Goal: Task Accomplishment & Management: Manage account settings

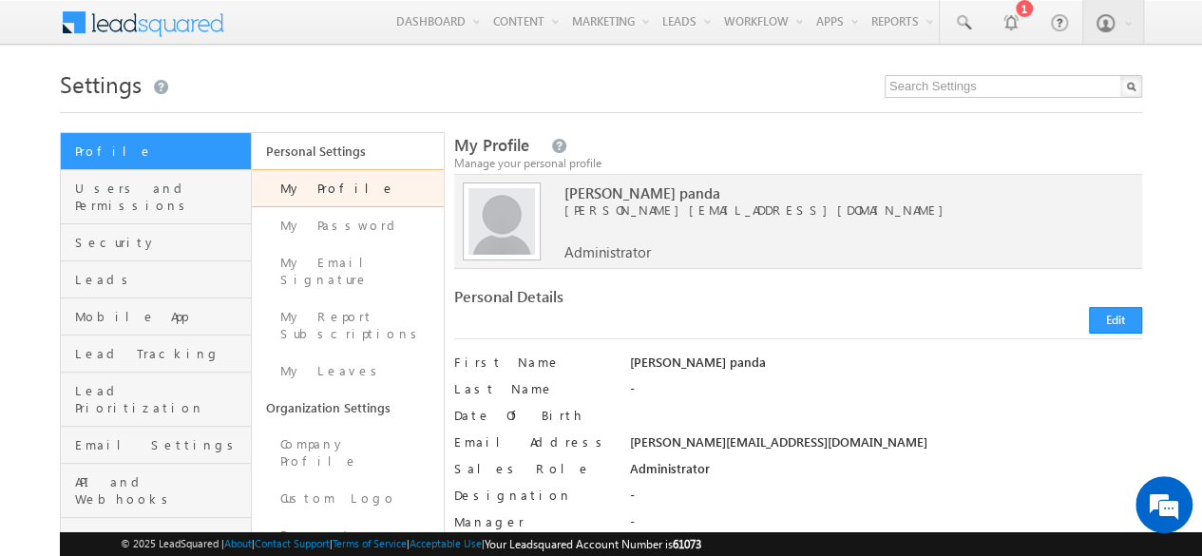
click at [373, 84] on h1 "Settings" at bounding box center [601, 82] width 1082 height 37
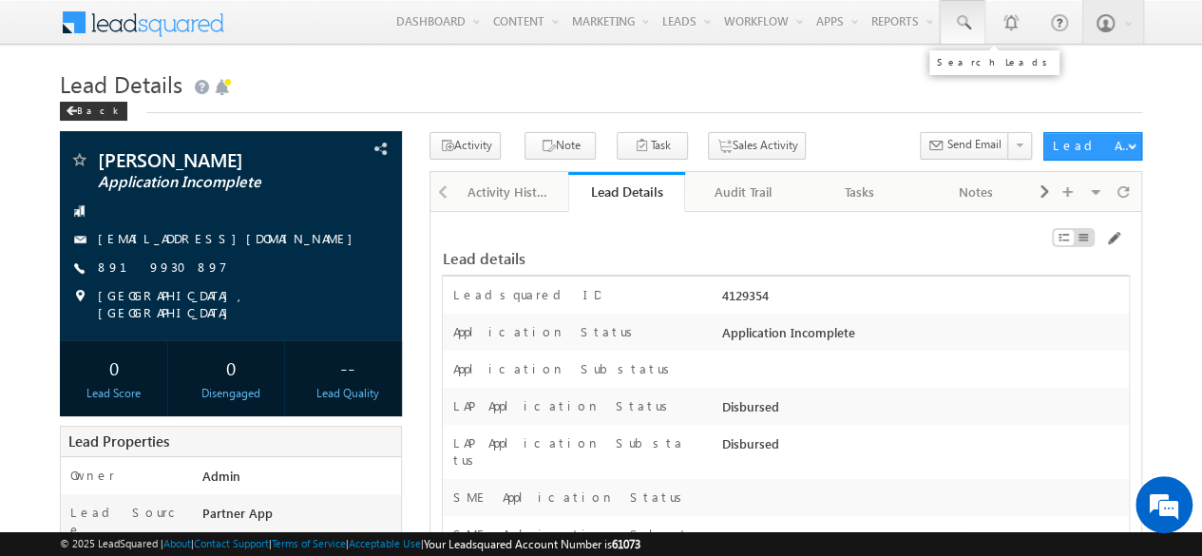
click at [958, 26] on span at bounding box center [962, 22] width 19 height 19
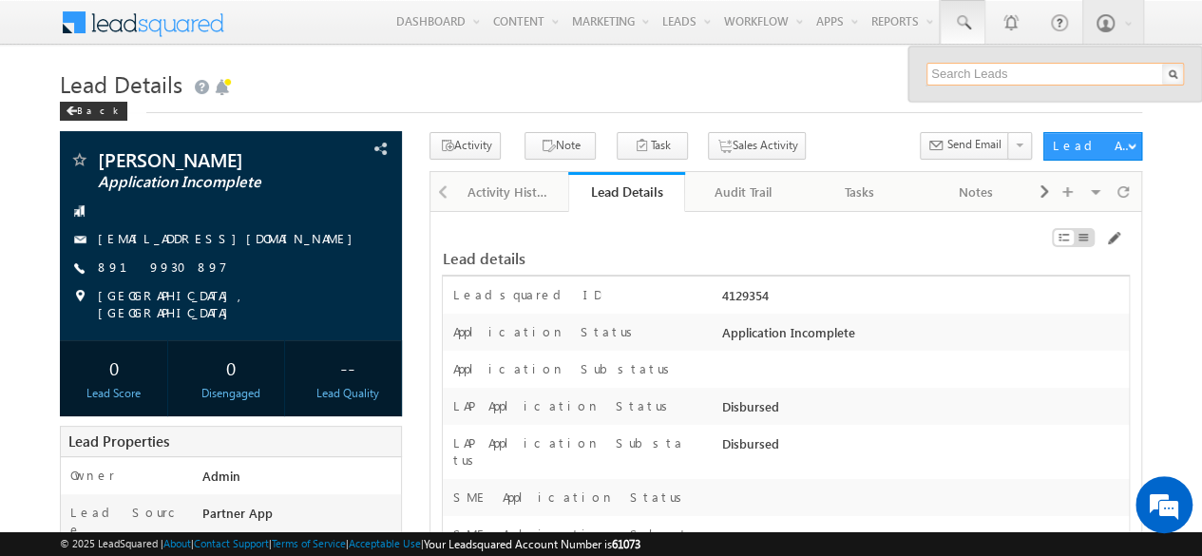
paste input "SBL0010759"
type input "SBL0010759"
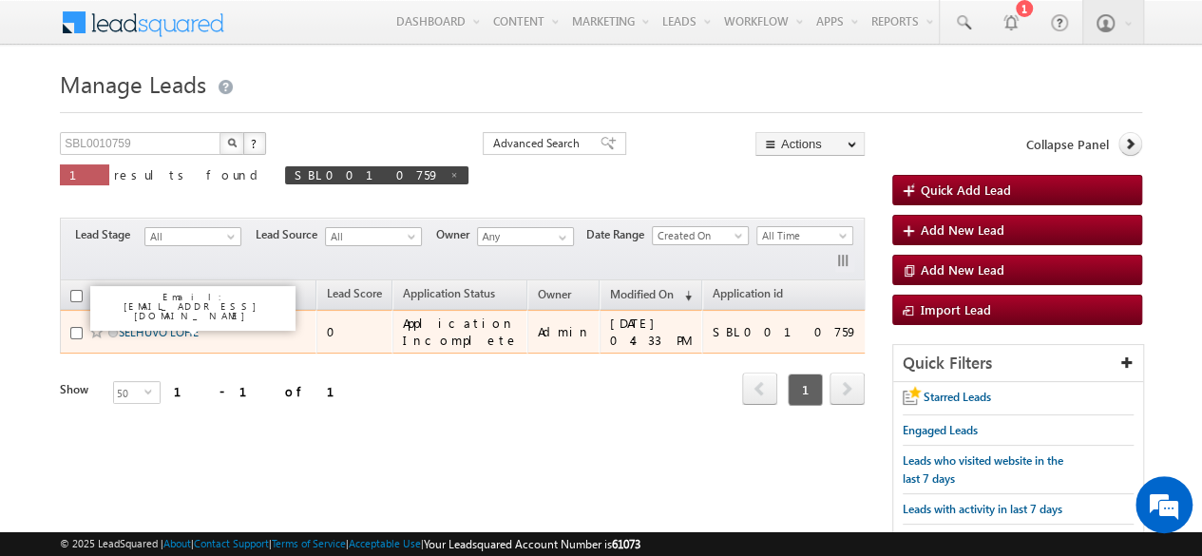
click at [159, 326] on link "SELHUVO LOHE" at bounding box center [159, 332] width 80 height 14
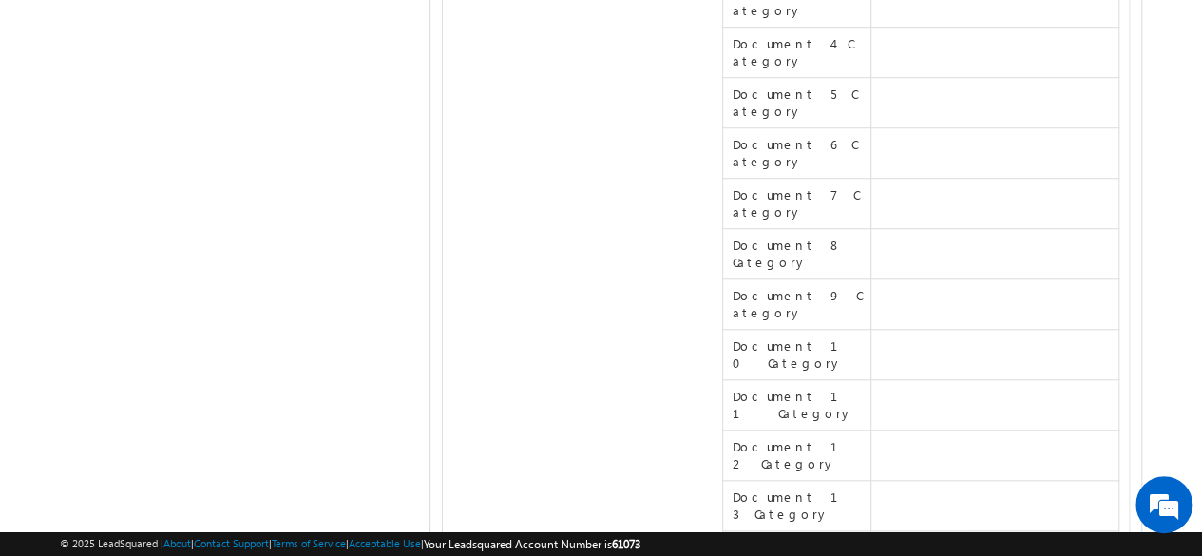
scroll to position [18367, 0]
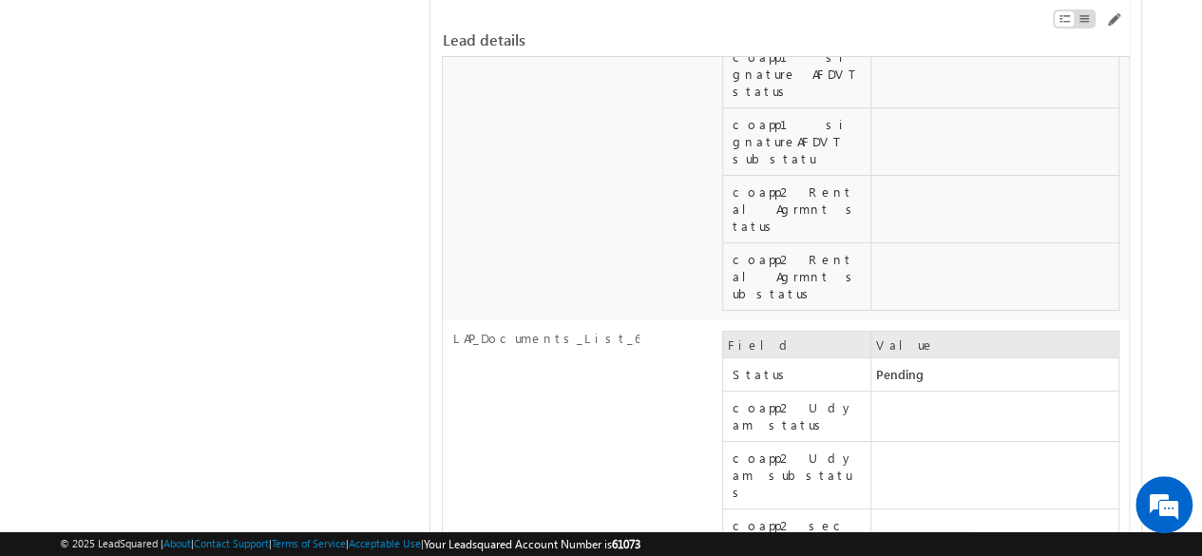
scroll to position [17797, 0]
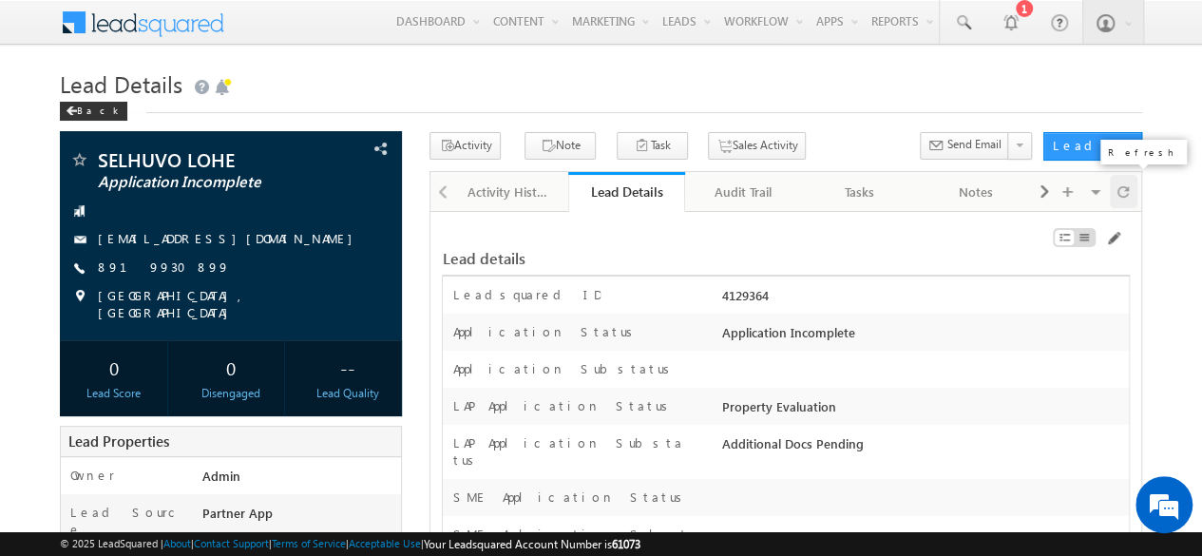
click at [1113, 183] on div at bounding box center [1124, 191] width 28 height 33
click at [1113, 235] on span at bounding box center [1112, 238] width 15 height 15
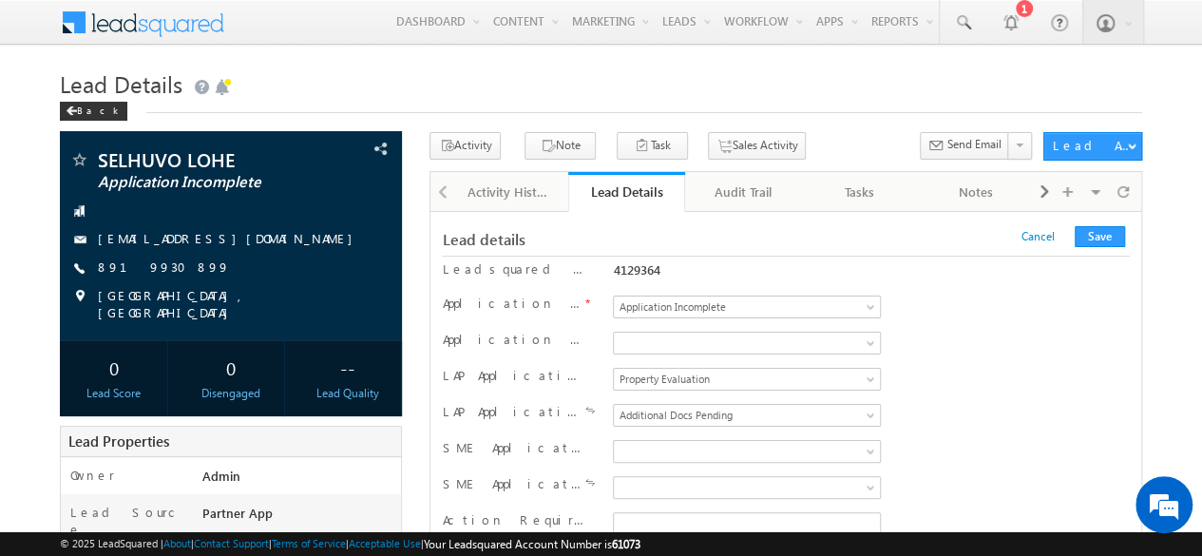
scroll to position [16304, 0]
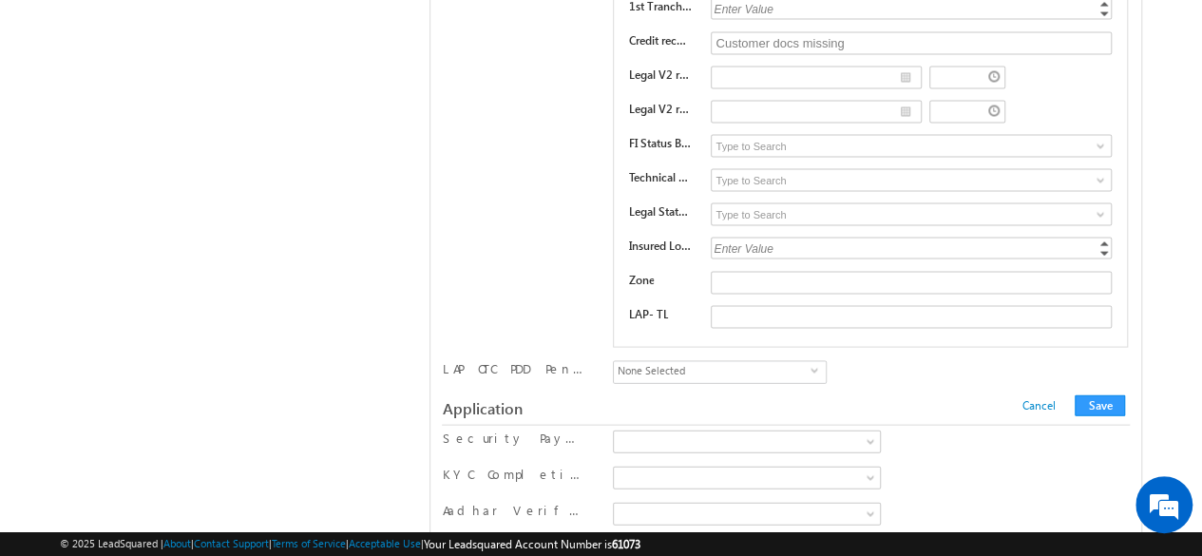
click at [627, 451] on input "CIBIL" at bounding box center [625, 457] width 12 height 12
checkbox input "true"
click at [954, 400] on div "Cancel Save Cancel Save" at bounding box center [1022, 408] width 218 height 16
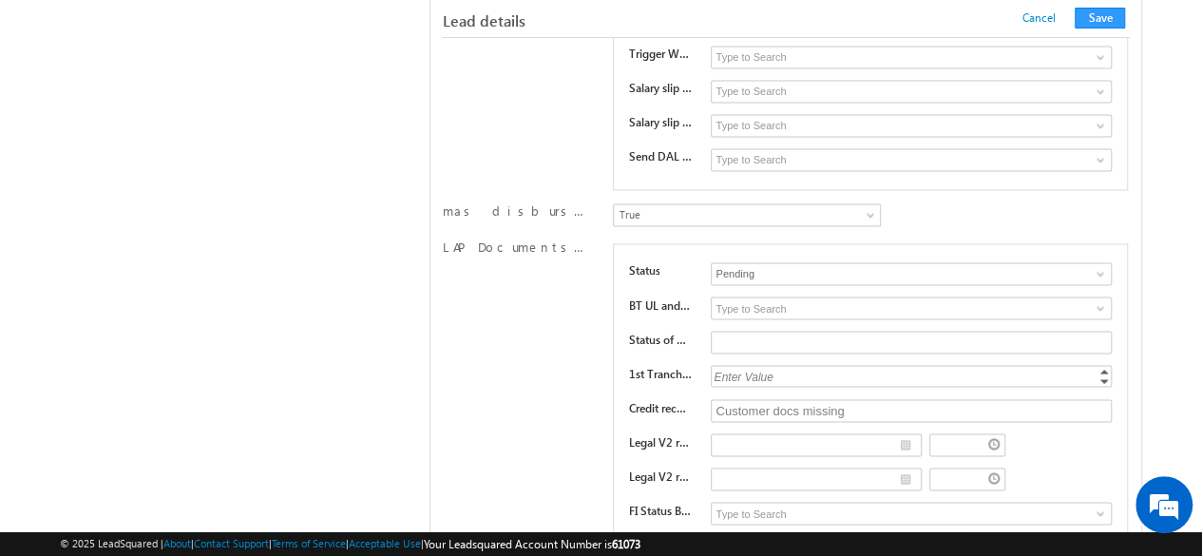
click at [791, 365] on div "Enter Value" at bounding box center [913, 376] width 404 height 22
type input "100000"
click at [553, 270] on div "LAP Documents List 9 Status Pending Approved Pending BT UL and AFDVT substatus …" at bounding box center [785, 479] width 687 height 481
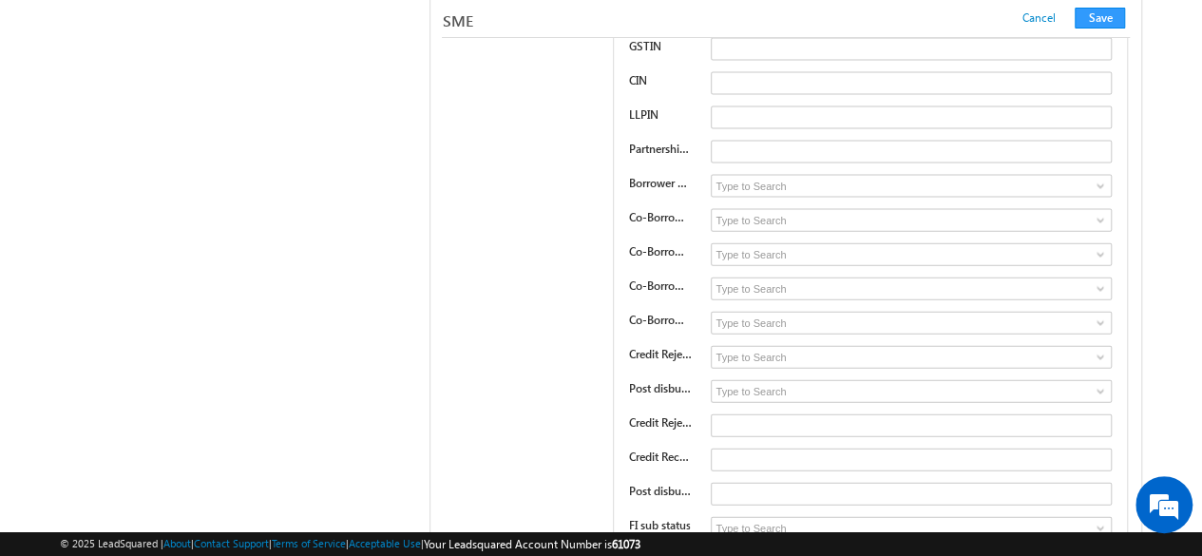
scroll to position [15976, 0]
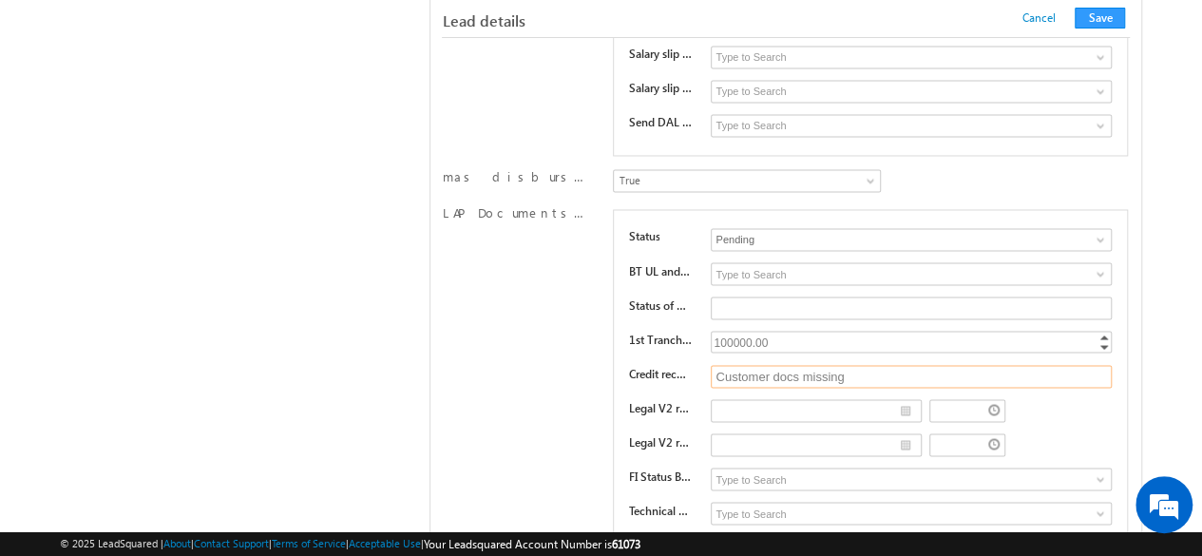
click at [855, 365] on input "Customer docs missing" at bounding box center [911, 376] width 401 height 23
click at [564, 286] on div "LAP Documents List 9 Status Pending Approved Pending BT UL and AFDVT substatus …" at bounding box center [785, 444] width 687 height 481
click at [878, 365] on input "Customer docs missing" at bounding box center [911, 376] width 401 height 23
type input "Customer property docs missing"
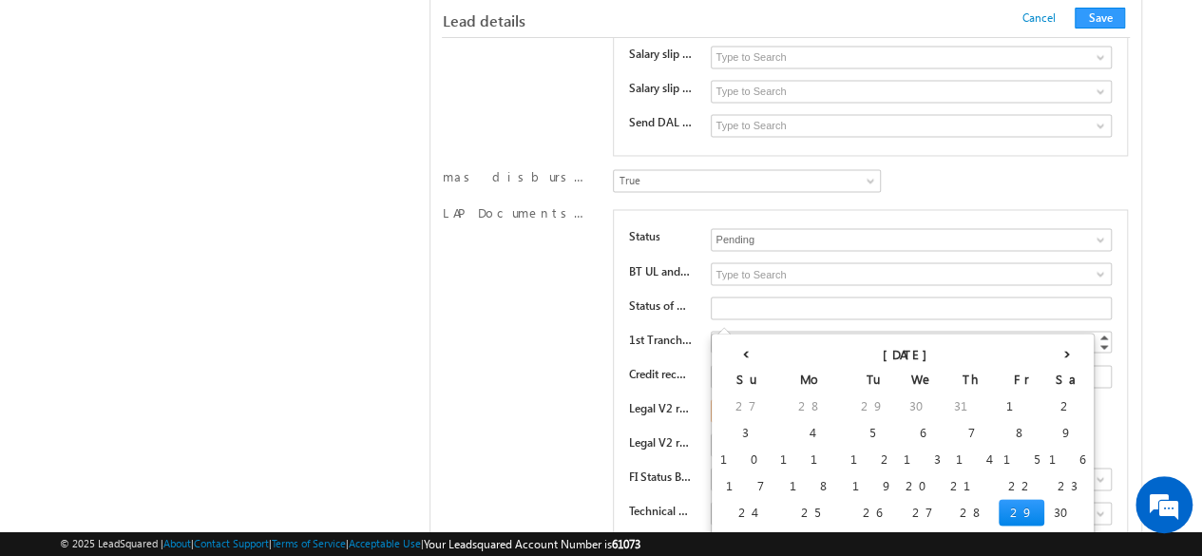
click at [905, 399] on input "__/__/____" at bounding box center [816, 410] width 210 height 23
click at [899, 506] on td "27" at bounding box center [922, 512] width 47 height 27
type input "08/27/2025"
type input "05:34 PM"
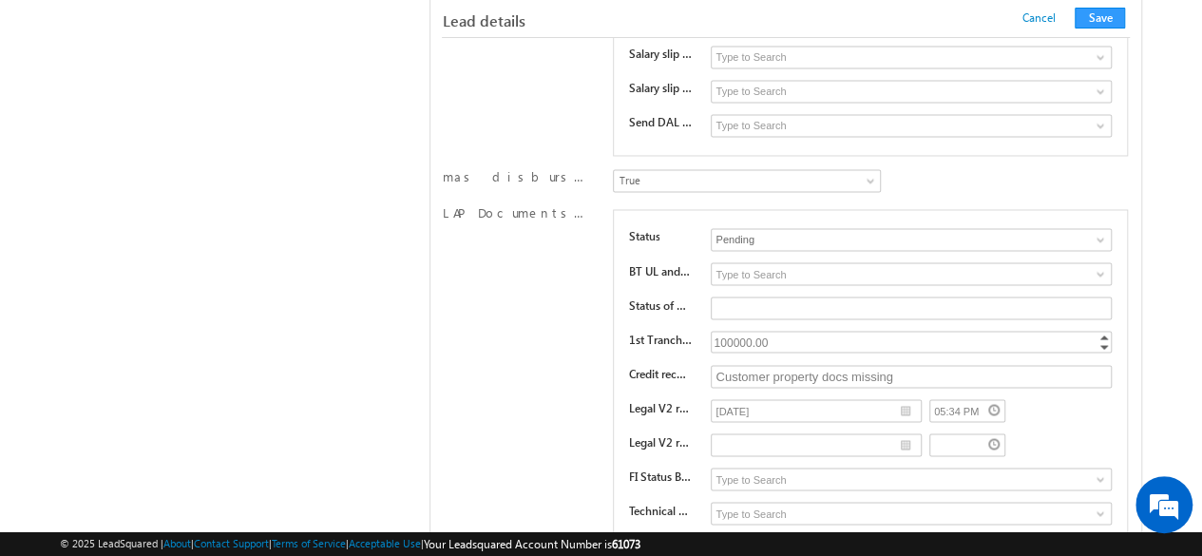
click at [1048, 338] on div "Status Pending Approved Pending BT UL and AFDVT substatus Invalid Document Does…" at bounding box center [870, 444] width 514 height 471
click at [899, 433] on input "__/__/____" at bounding box center [816, 444] width 210 height 23
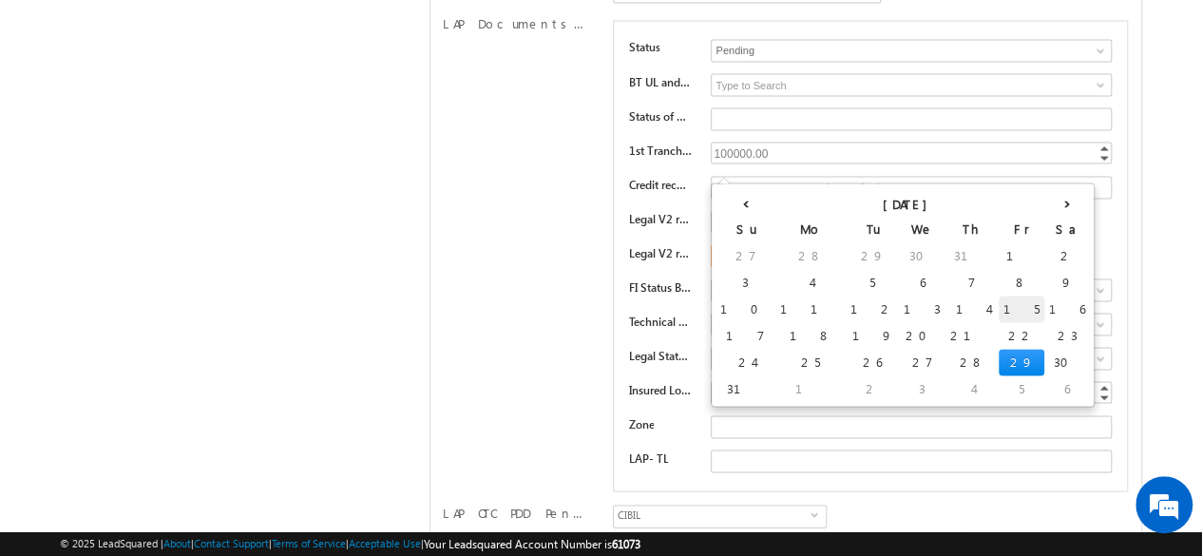
scroll to position [16167, 0]
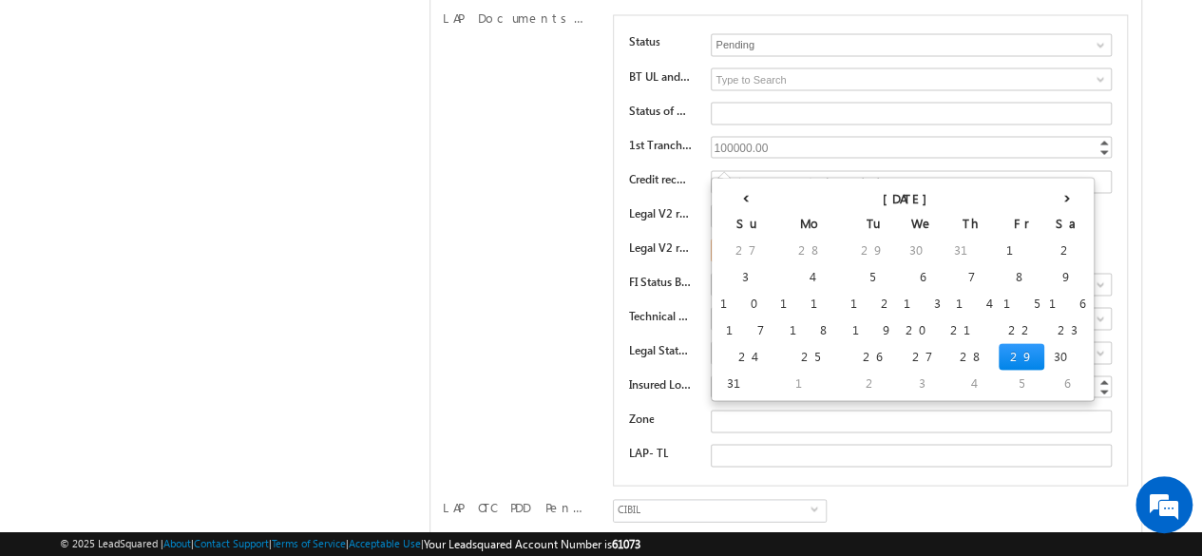
click at [999, 354] on td "29" at bounding box center [1022, 356] width 46 height 27
type input "08/29/2025"
type input "05:34 PM"
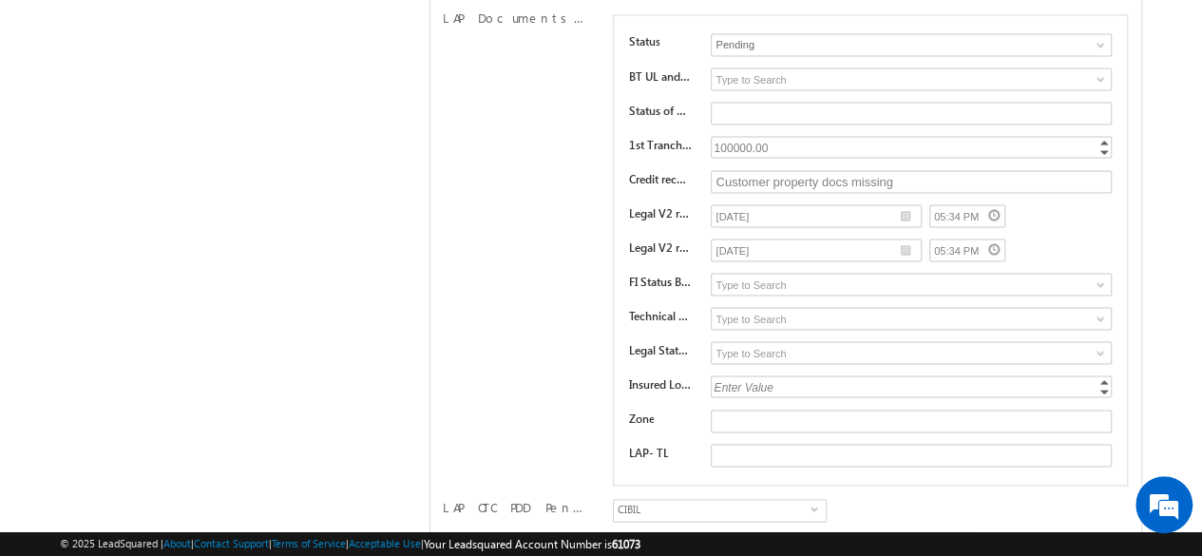
click at [1062, 239] on div "05:34 PM" at bounding box center [1001, 250] width 144 height 23
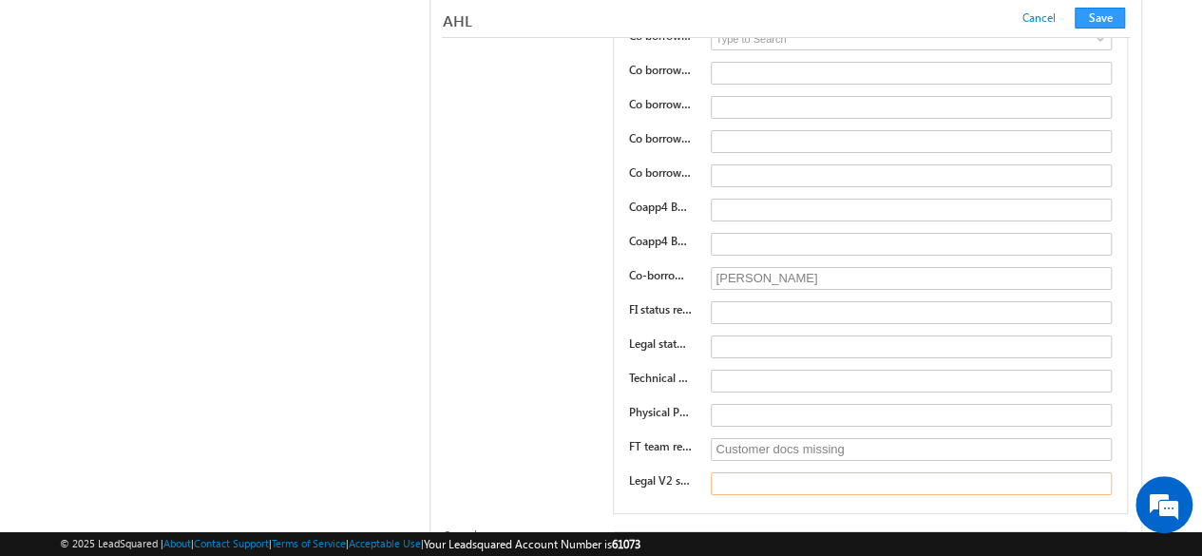
click at [781, 472] on input "text" at bounding box center [911, 483] width 401 height 23
paste input "Legal V2 status remarks"
type input "Legal V2 status remarks"
click at [685, 304] on div "Co borrower1 BV Proof Substats Invalid Document Does Not Belong to Customer Not…" at bounding box center [870, 4] width 514 height 1019
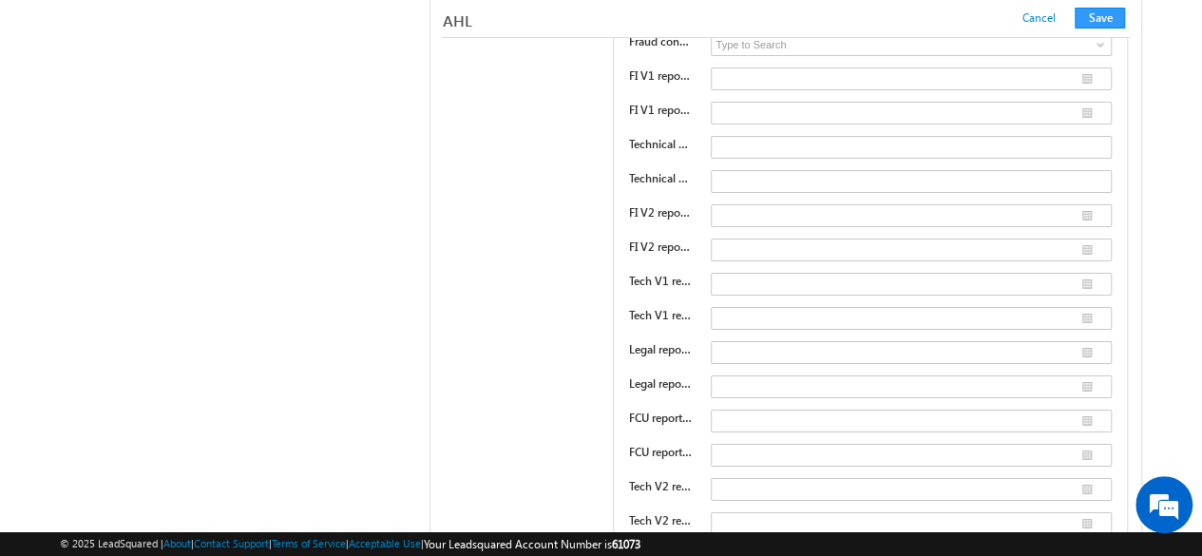
type input "[PERSON_NAME] HUF"
click at [502, 353] on div "SBL lender details FI vendor 1 Astute PAMAC ELVEE business solutions FI vendor …" at bounding box center [785, 232] width 687 height 857
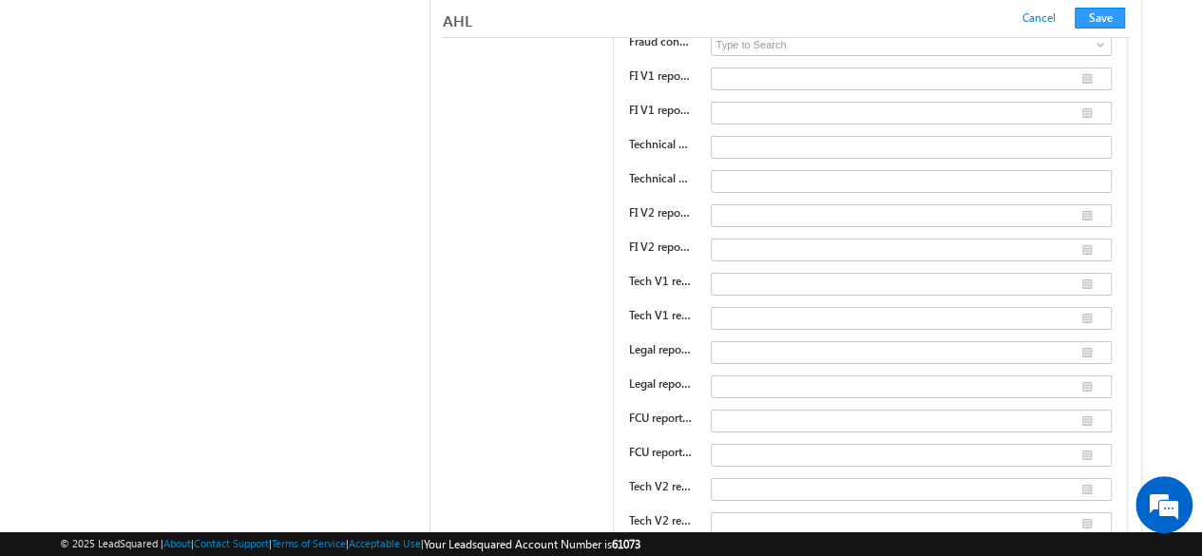
paste input "Technical status remarks V2"
type input "Technical status remarks V2"
click at [654, 440] on div "FI vendor 1 Astute PAMAC ELVEE business solutions FI vendor 2 Astute PAMAC ELVE…" at bounding box center [870, 233] width 514 height 848
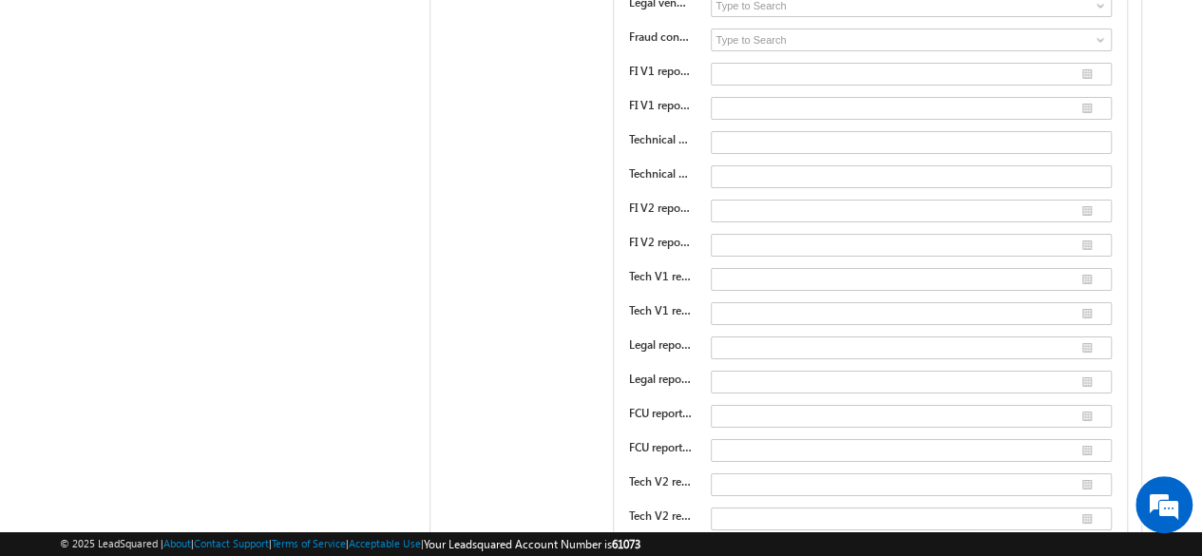
scroll to position [16079, 0]
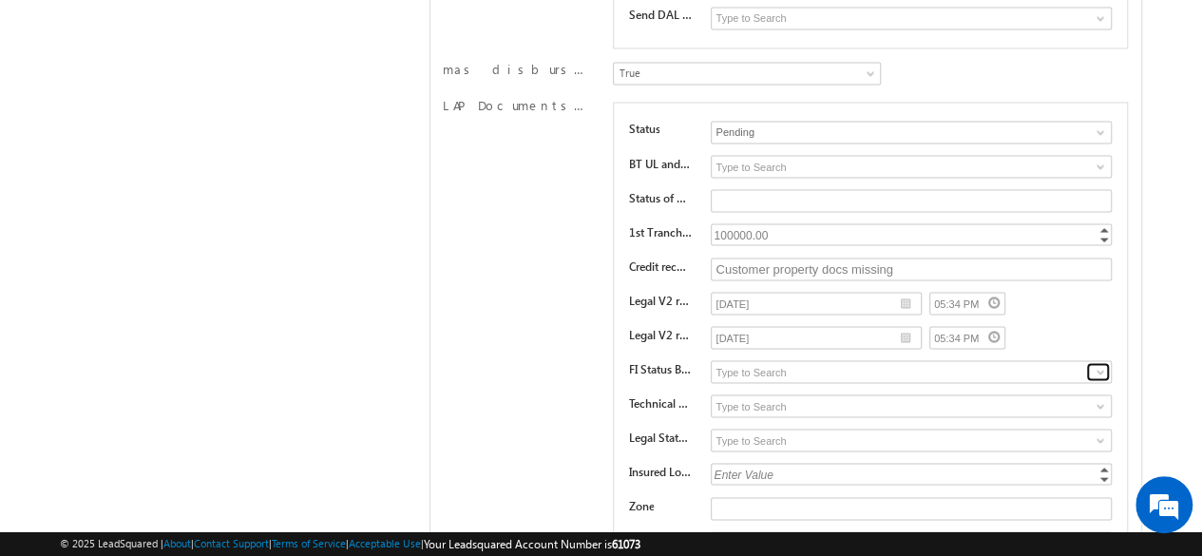
click at [1101, 364] on span at bounding box center [1100, 371] width 15 height 15
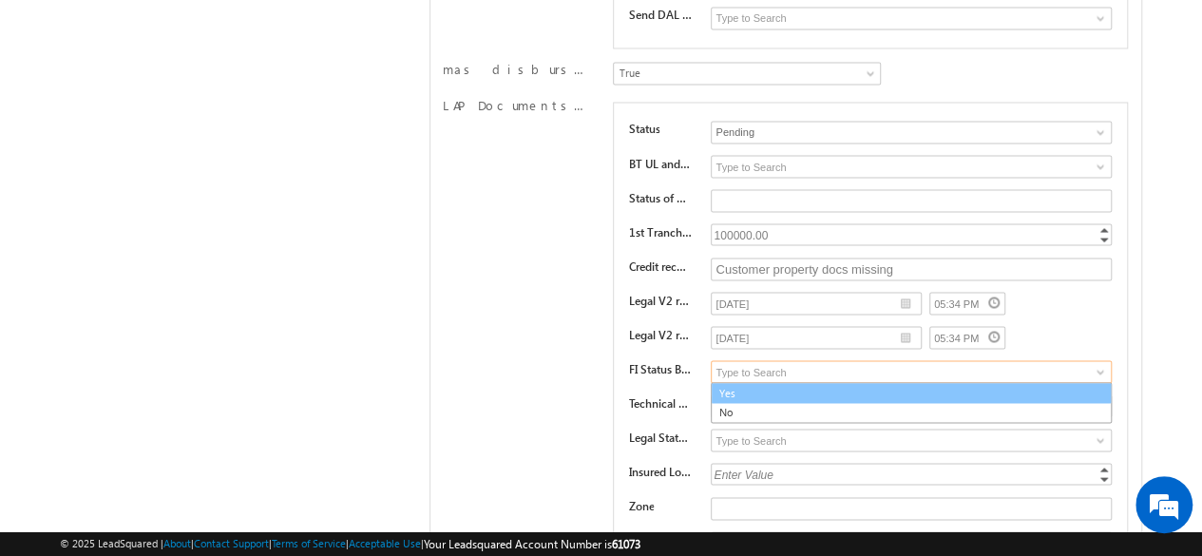
click at [745, 382] on link "Yes" at bounding box center [911, 393] width 400 height 22
type input "Yes"
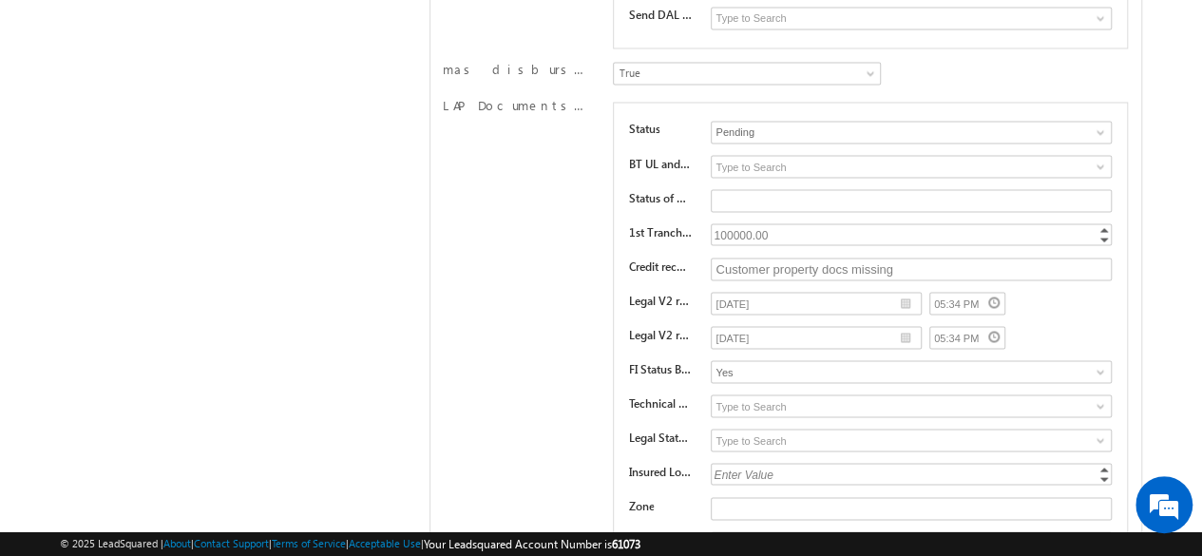
click at [520, 295] on div "LAP Documents List 9 Status Pending Approved Pending BT UL and AFDVT substatus …" at bounding box center [785, 337] width 687 height 481
click at [933, 394] on input at bounding box center [911, 405] width 400 height 23
click at [1106, 398] on span at bounding box center [1100, 405] width 15 height 15
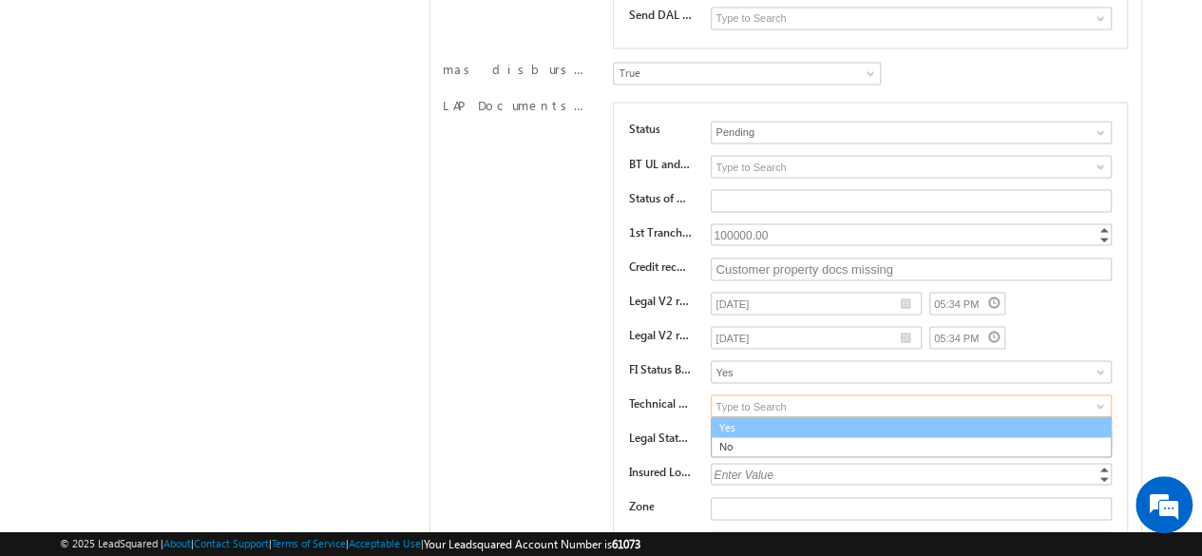
click at [763, 416] on link "Yes" at bounding box center [911, 427] width 400 height 22
type input "Yes"
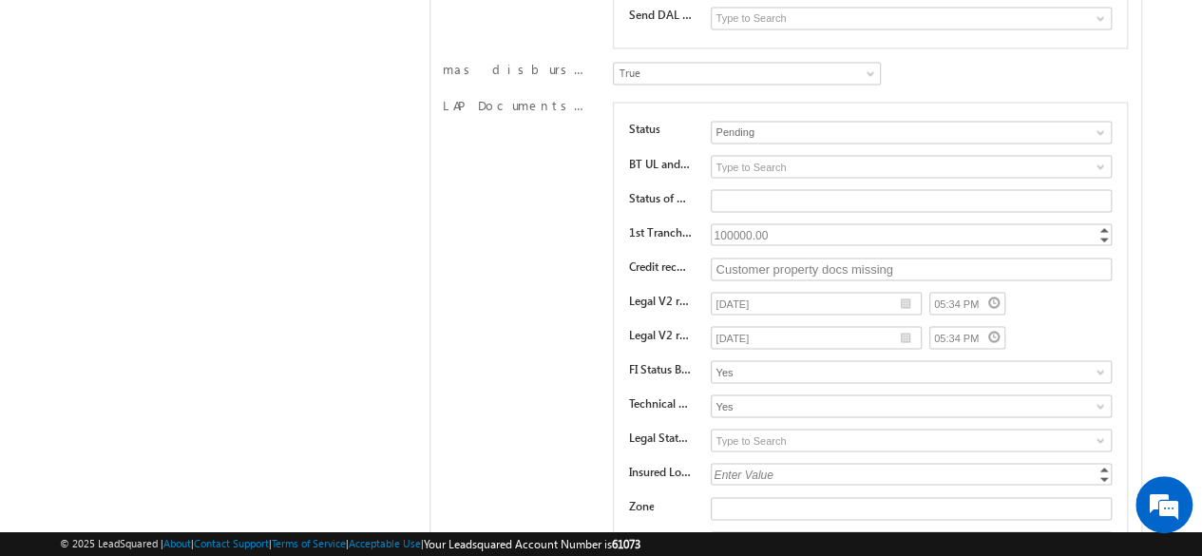
click at [479, 321] on div "LAP Documents List 9 Status Pending Approved Pending BT UL and AFDVT substatus …" at bounding box center [785, 337] width 687 height 481
click at [1095, 432] on span at bounding box center [1100, 439] width 15 height 15
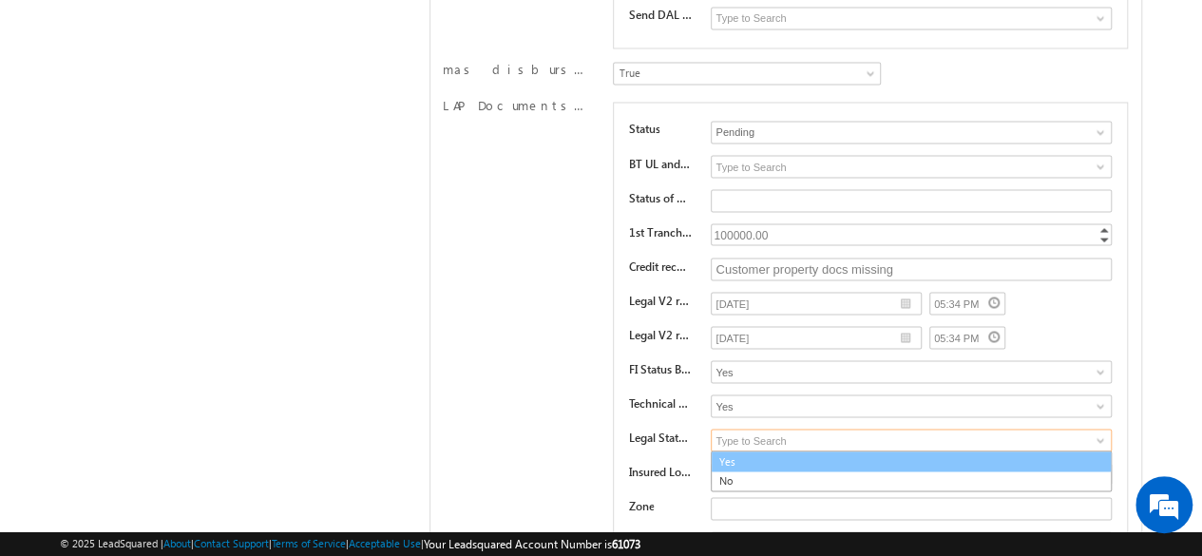
click at [737, 450] on link "Yes" at bounding box center [911, 461] width 400 height 22
type input "Yes"
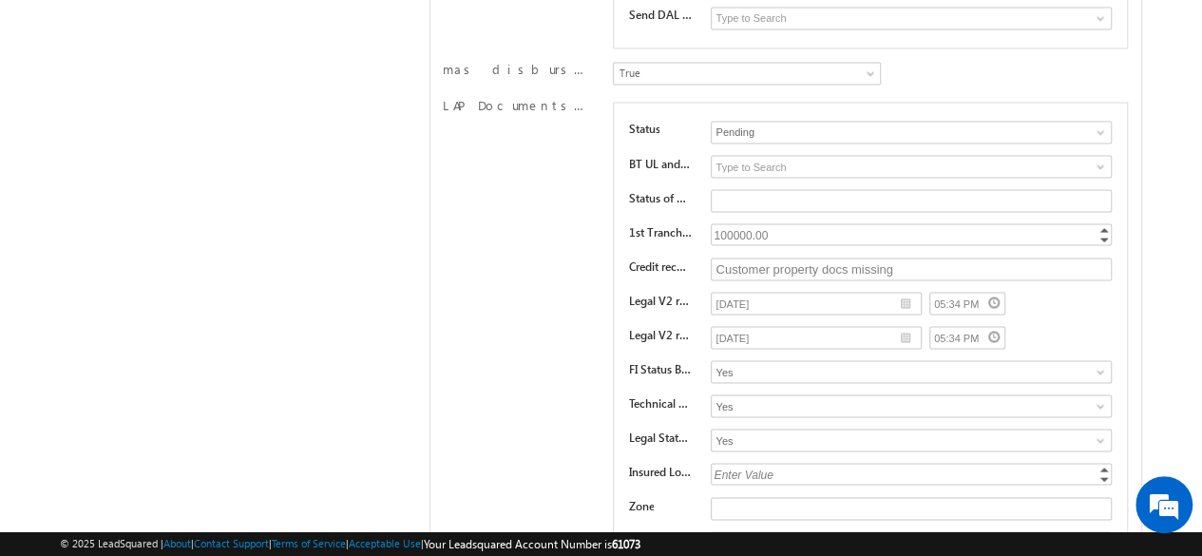
click at [467, 347] on div "LAP Documents List 9 Status Pending Approved Pending BT UL and AFDVT substatus …" at bounding box center [785, 337] width 687 height 481
click at [774, 463] on div "Enter Value" at bounding box center [913, 474] width 404 height 22
type input "400000"
click at [477, 283] on div "LAP Documents List 9 Status Pending Approved Pending BT UL and AFDVT substatus …" at bounding box center [785, 337] width 687 height 481
click at [770, 497] on input "text" at bounding box center [911, 508] width 401 height 23
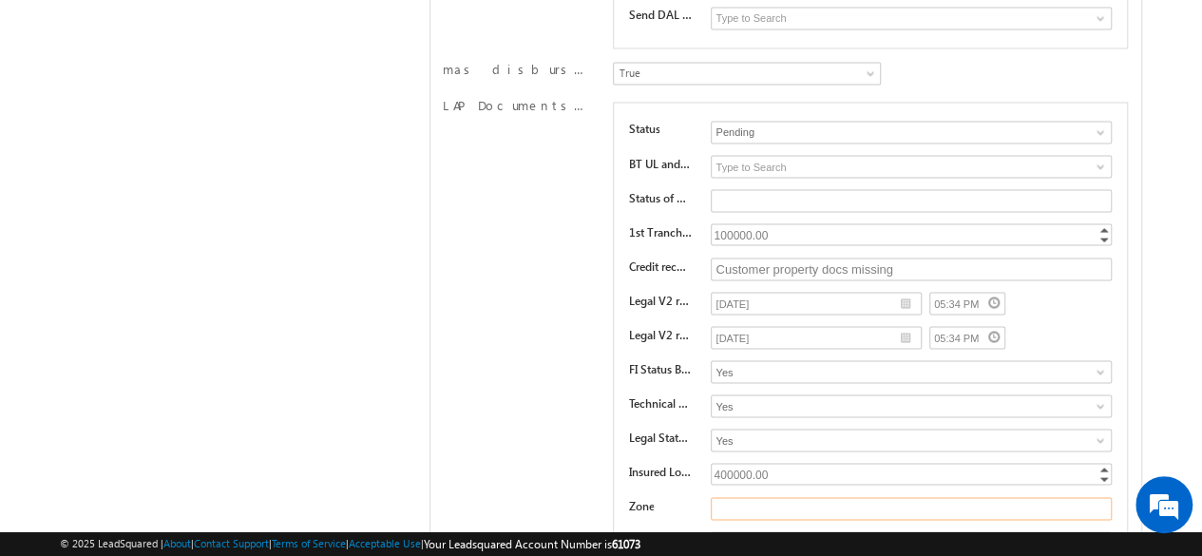
paste input "Zone"
type input "Zone 1"
click at [762, 531] on input "text" at bounding box center [911, 542] width 401 height 23
paste input "LAP- TL"
type input "LAP- TL 1"
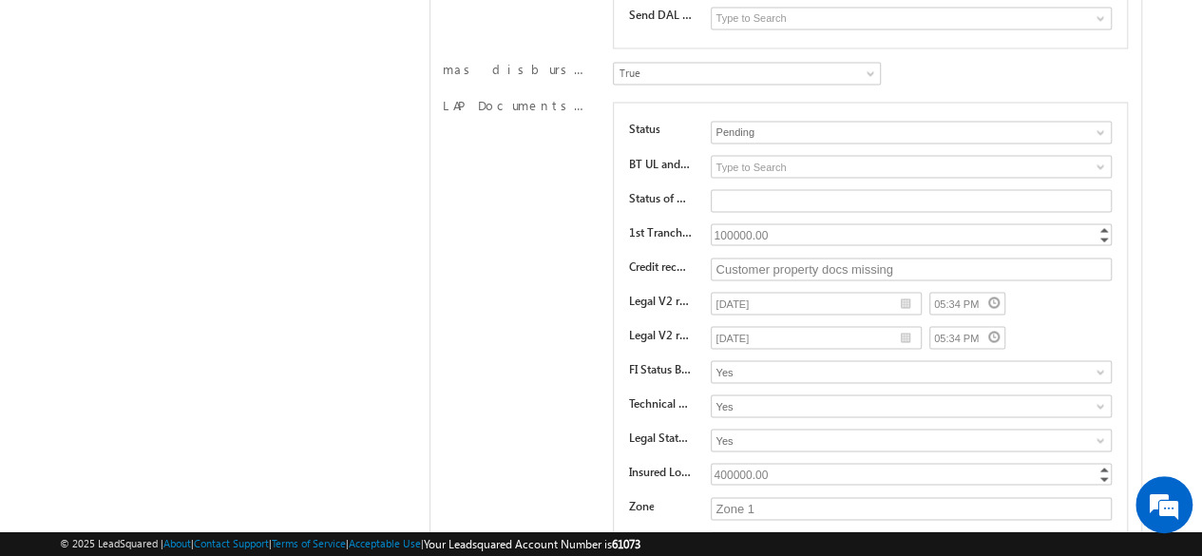
click at [499, 275] on div "LAP Documents List 9 Status Pending Approved Pending BT UL and AFDVT substatus …" at bounding box center [785, 337] width 687 height 481
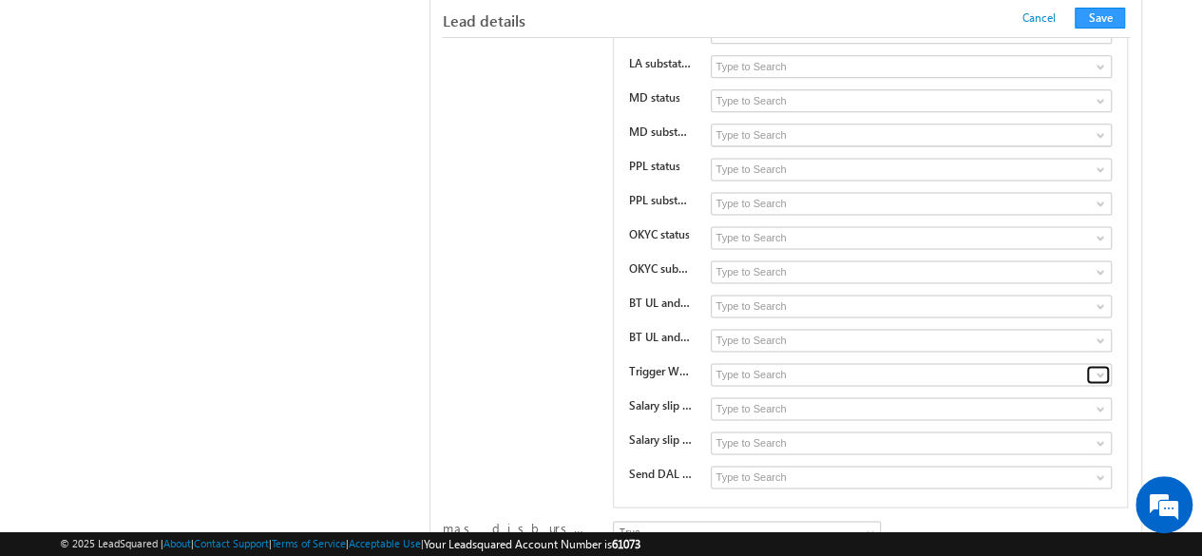
click at [1105, 367] on span at bounding box center [1100, 374] width 15 height 15
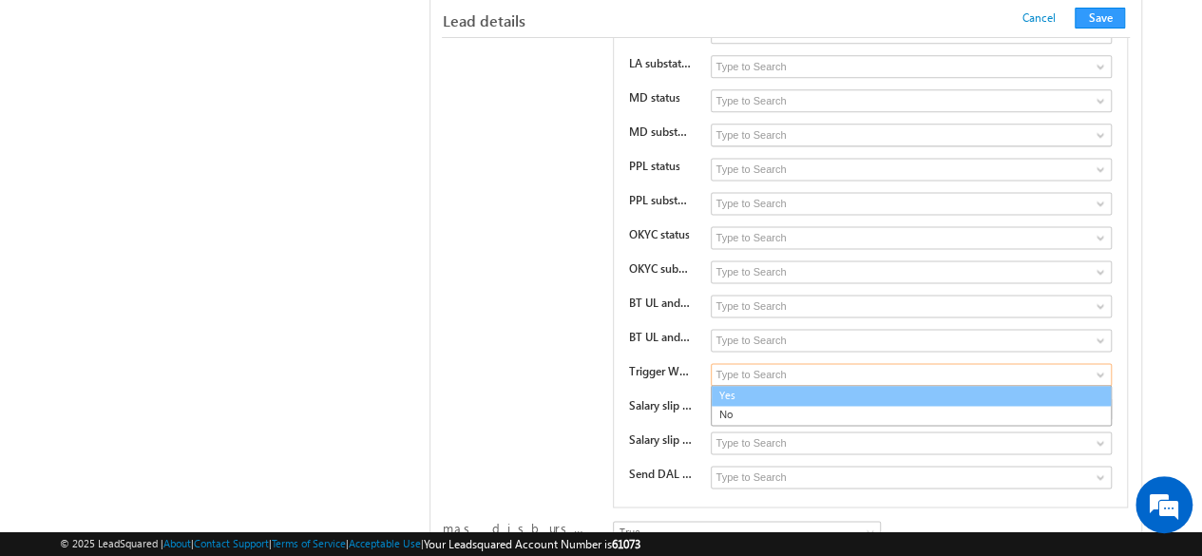
click at [812, 385] on link "Yes" at bounding box center [911, 396] width 400 height 22
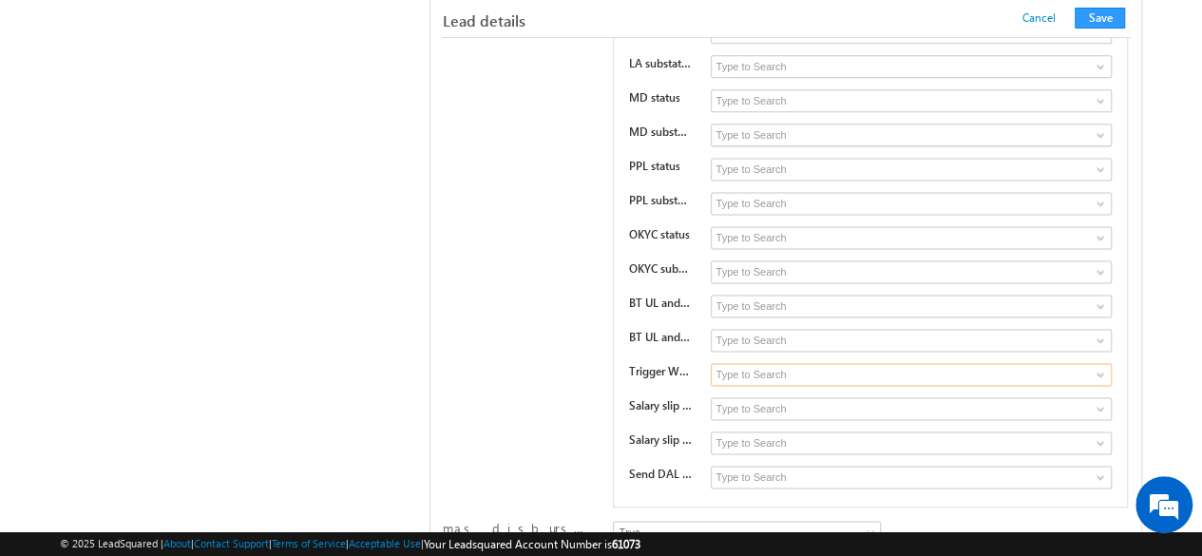
type input "Yes"
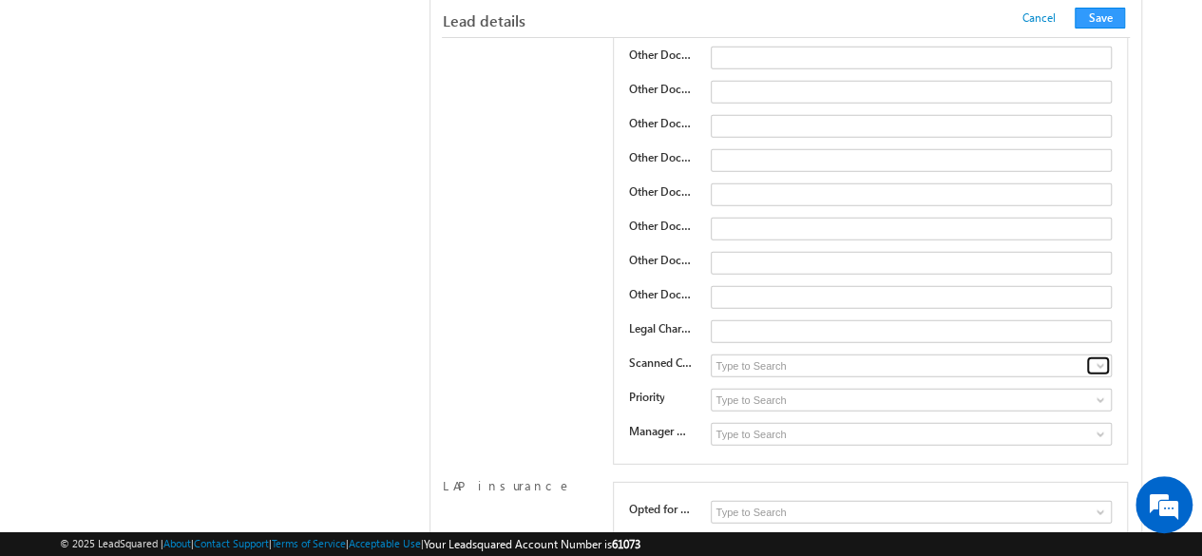
click at [1095, 358] on span at bounding box center [1100, 365] width 15 height 15
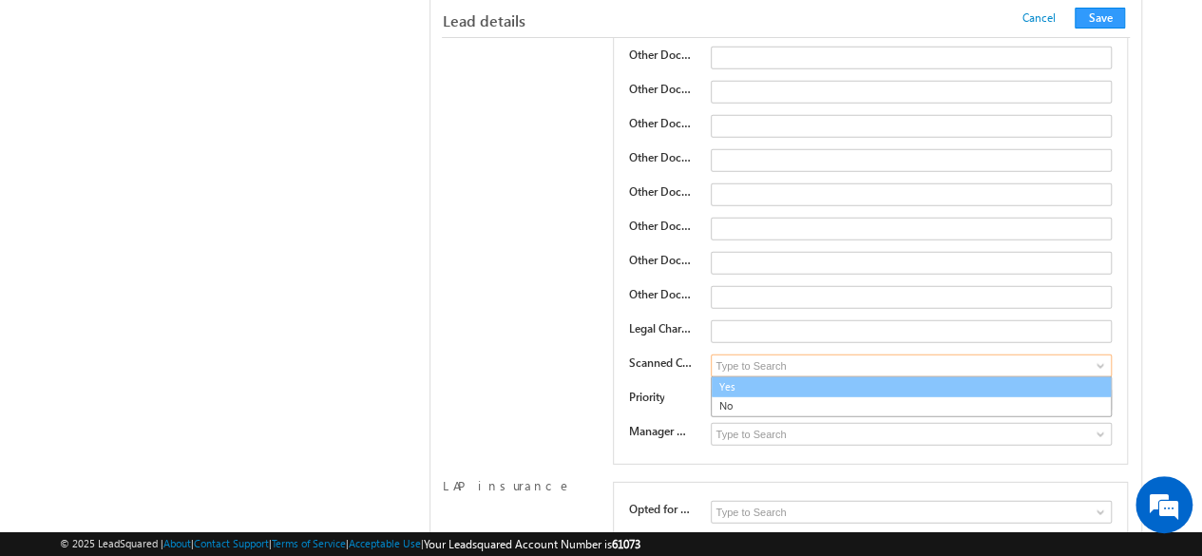
click at [756, 376] on link "Yes" at bounding box center [911, 387] width 400 height 22
type input "Yes"
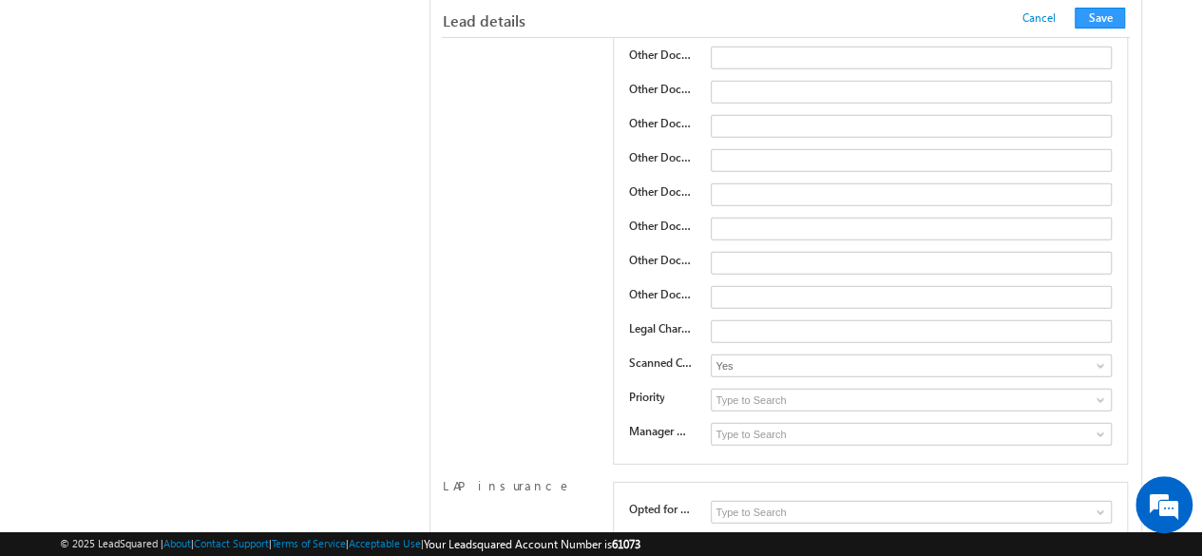
click at [1091, 391] on link at bounding box center [1098, 400] width 24 height 19
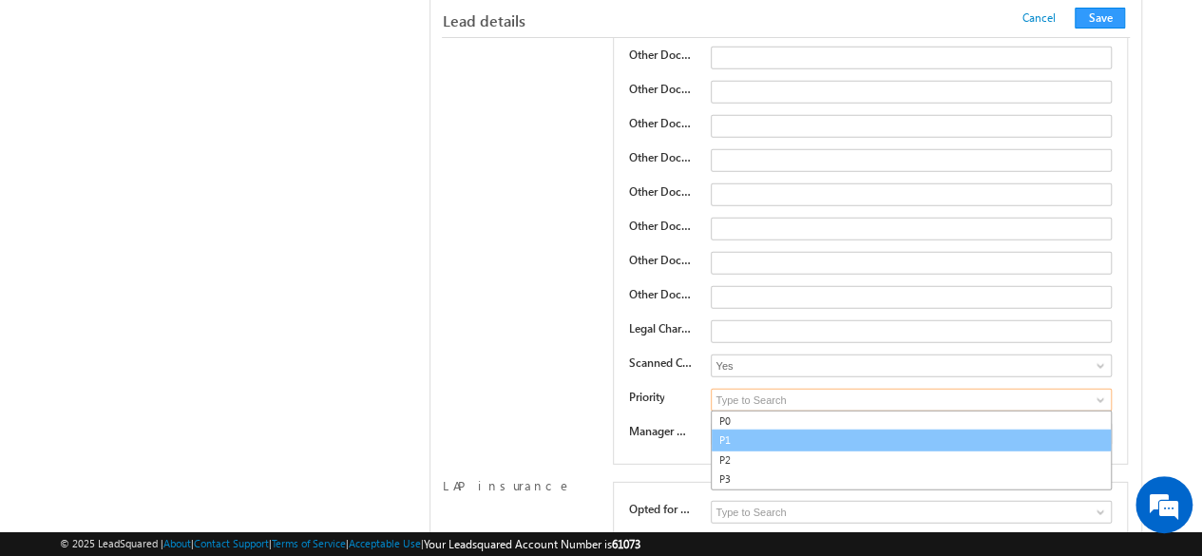
click at [738, 430] on link "P1" at bounding box center [911, 441] width 400 height 22
type input "P1"
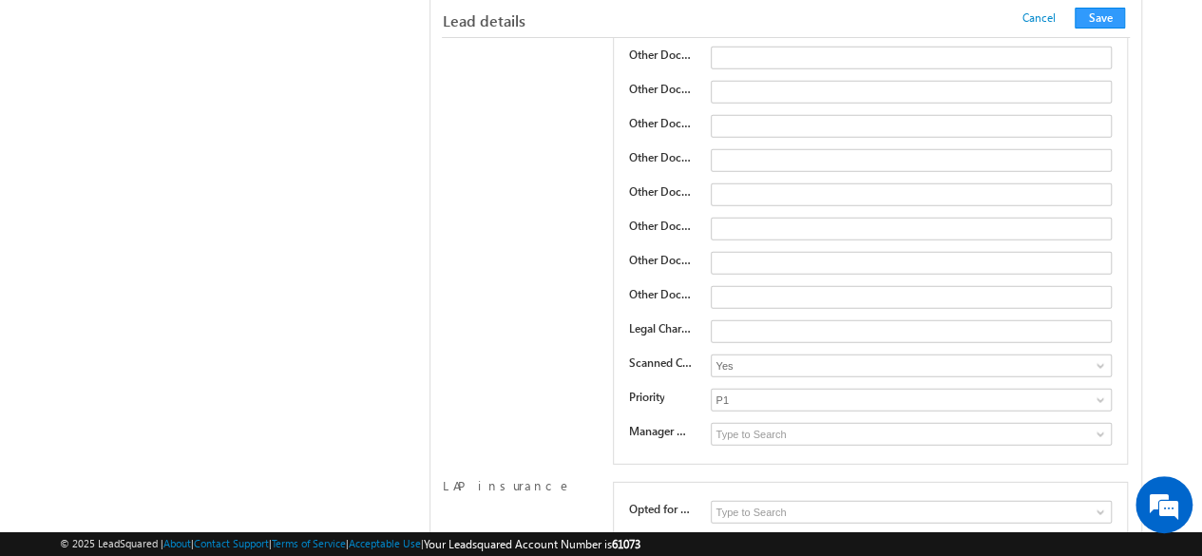
click at [1100, 427] on span at bounding box center [1100, 434] width 15 height 15
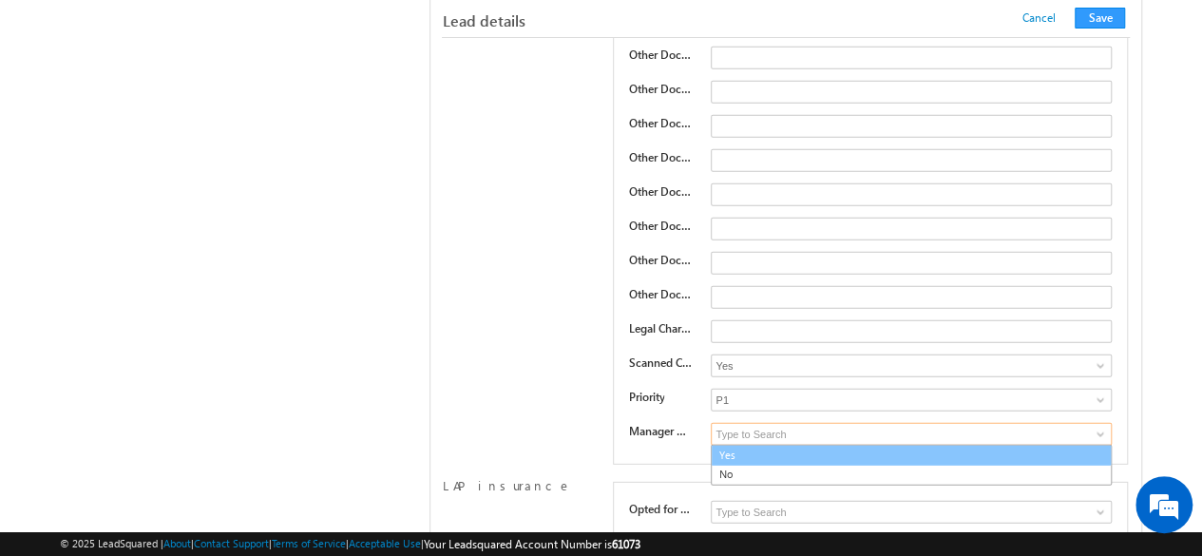
click at [843, 445] on link "Yes" at bounding box center [911, 456] width 400 height 22
type input "Yes"
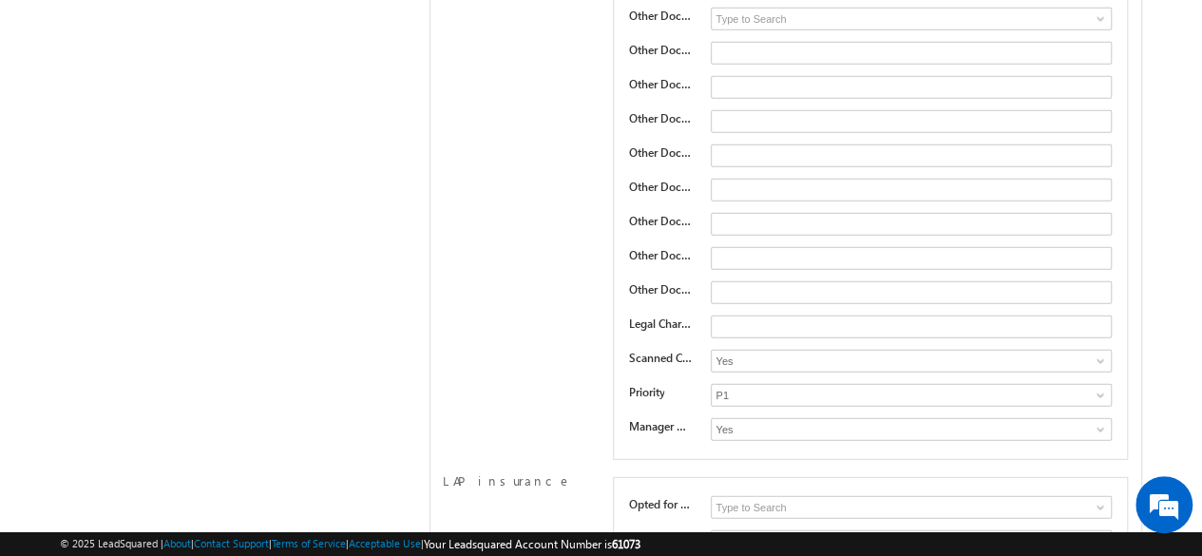
scroll to position [16908, 0]
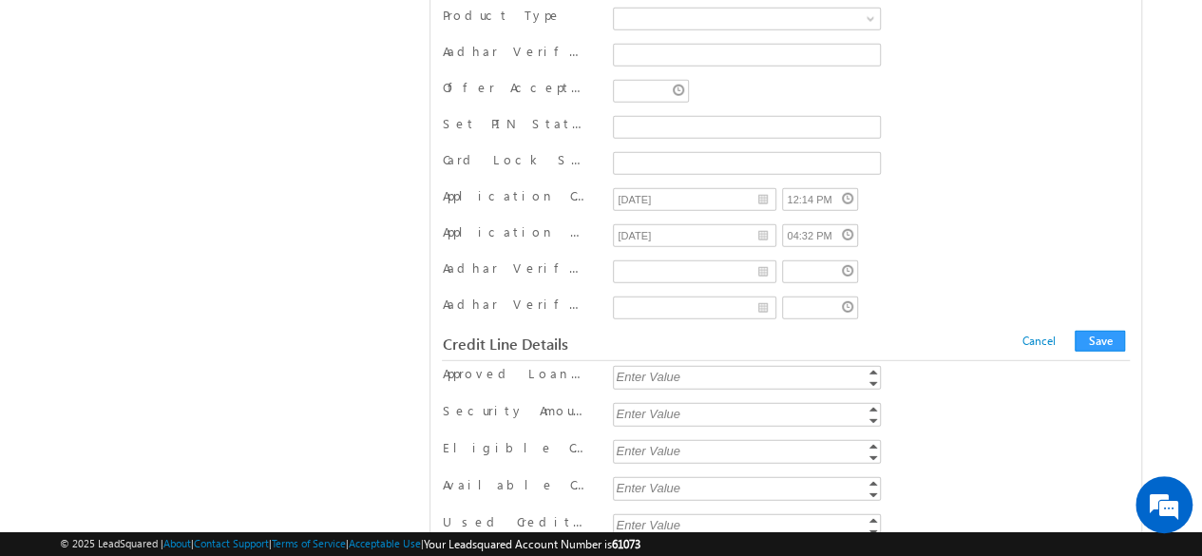
click at [669, 366] on div "Enter Value" at bounding box center [748, 377] width 271 height 22
type input "1234567"
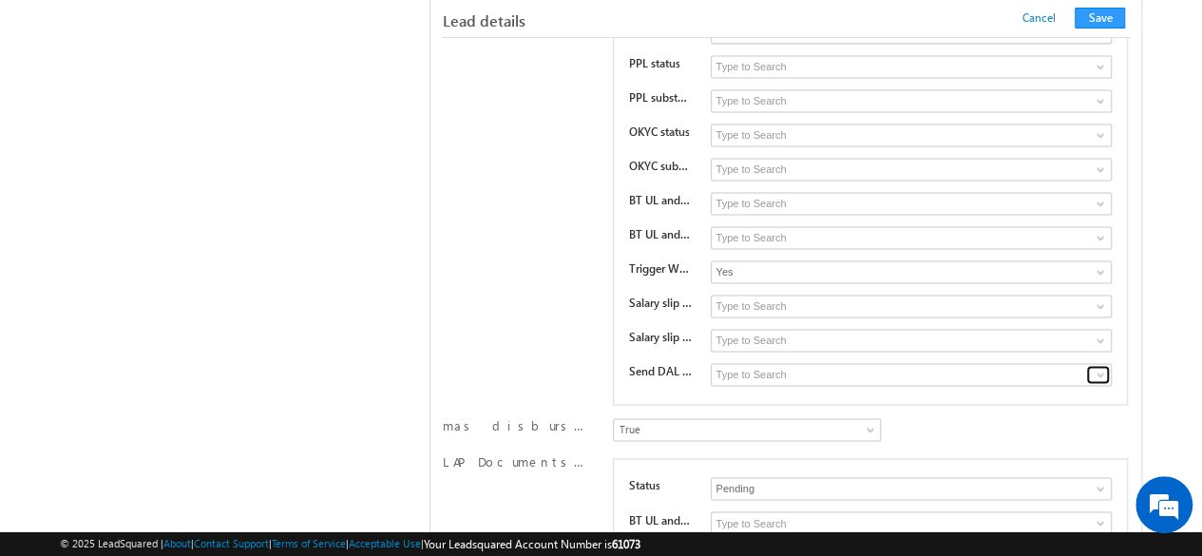
click at [1086, 365] on link at bounding box center [1098, 374] width 24 height 19
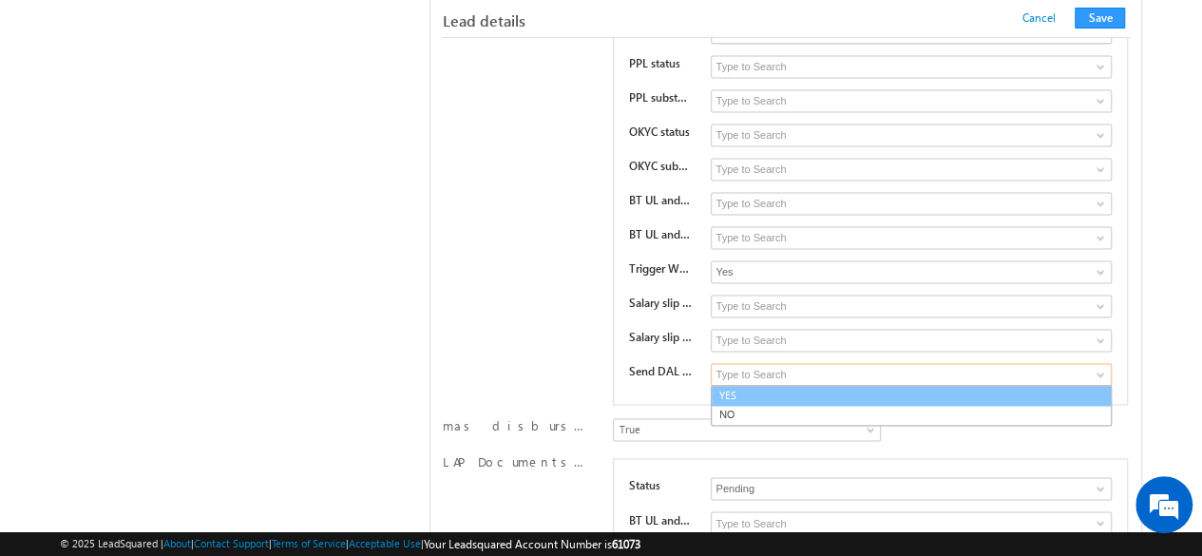
click at [781, 385] on link "YES" at bounding box center [911, 396] width 400 height 22
type input "YES"
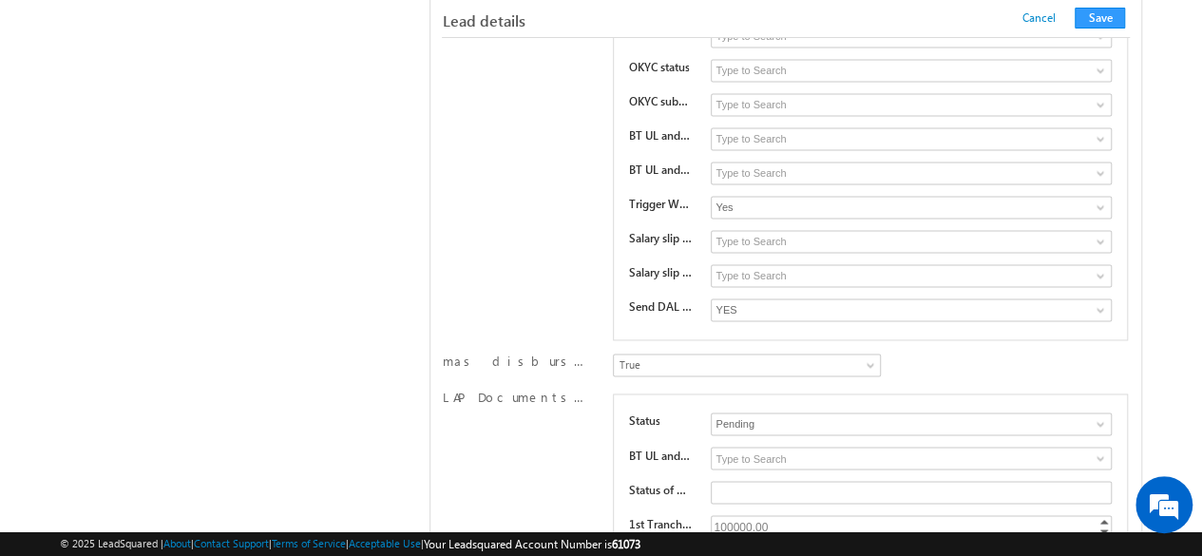
scroll to position [15822, 0]
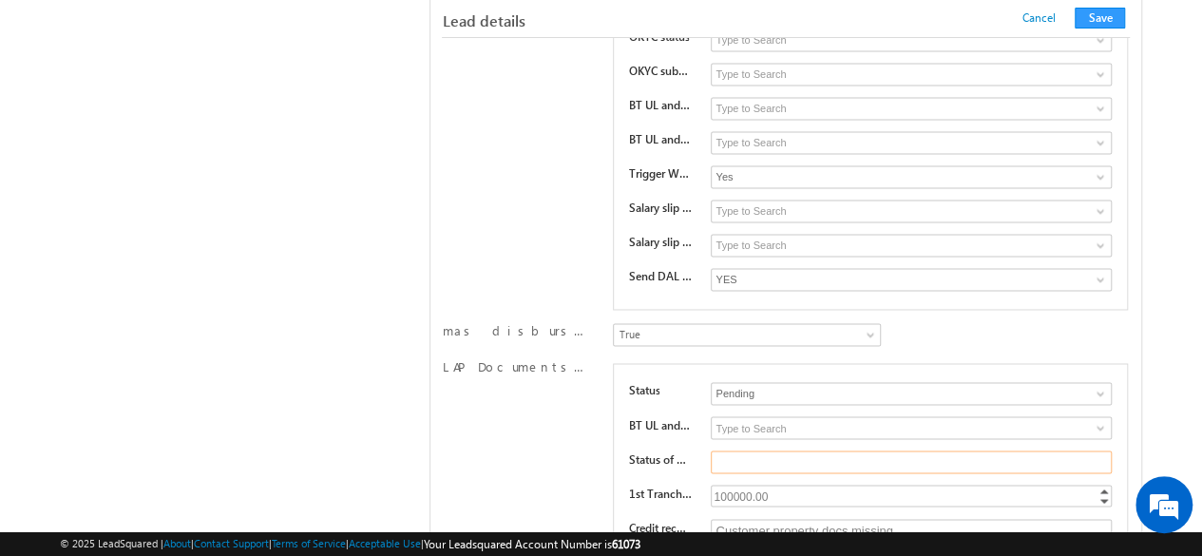
click at [776, 450] on input "text" at bounding box center [911, 461] width 401 height 23
paste input "Status of DAL Copy"
type input "Status of DAL Copy 1"
click at [1103, 18] on button "Save" at bounding box center [1100, 18] width 50 height 21
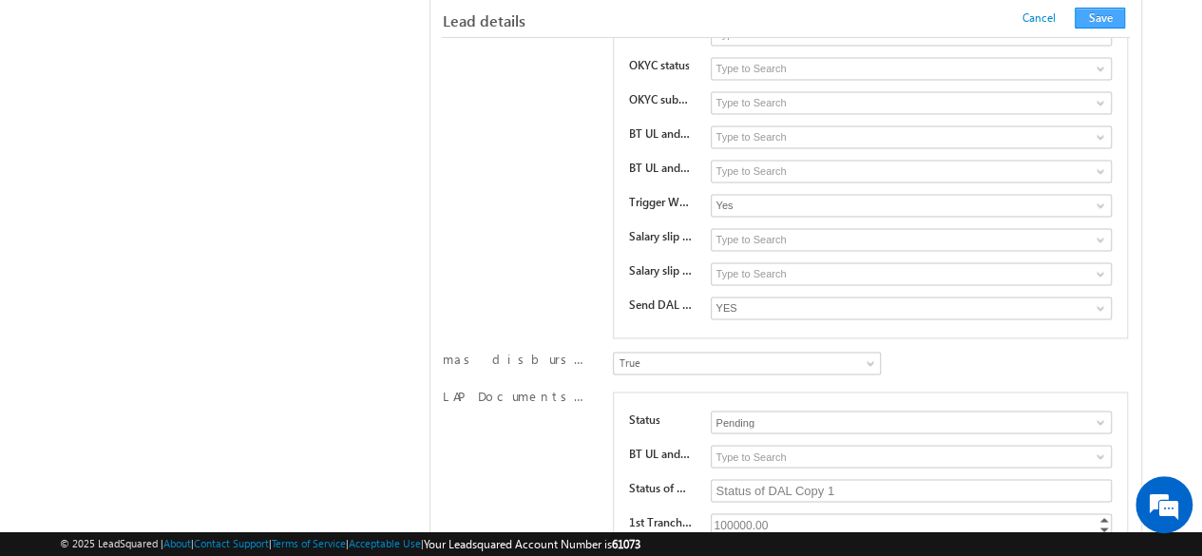
scroll to position [340, 0]
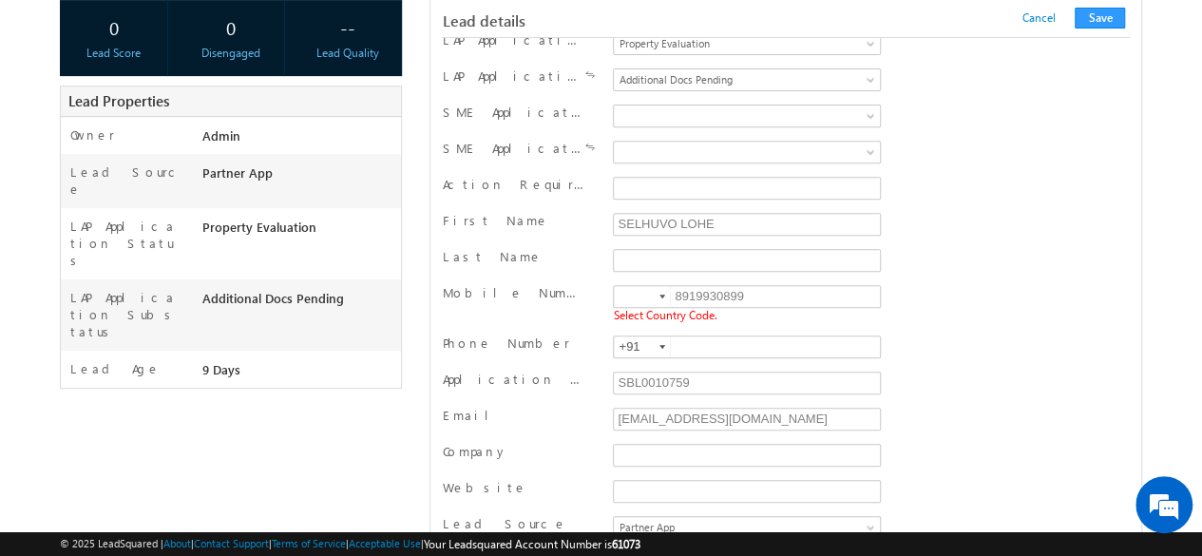
click at [664, 295] on div at bounding box center [663, 297] width 6 height 4
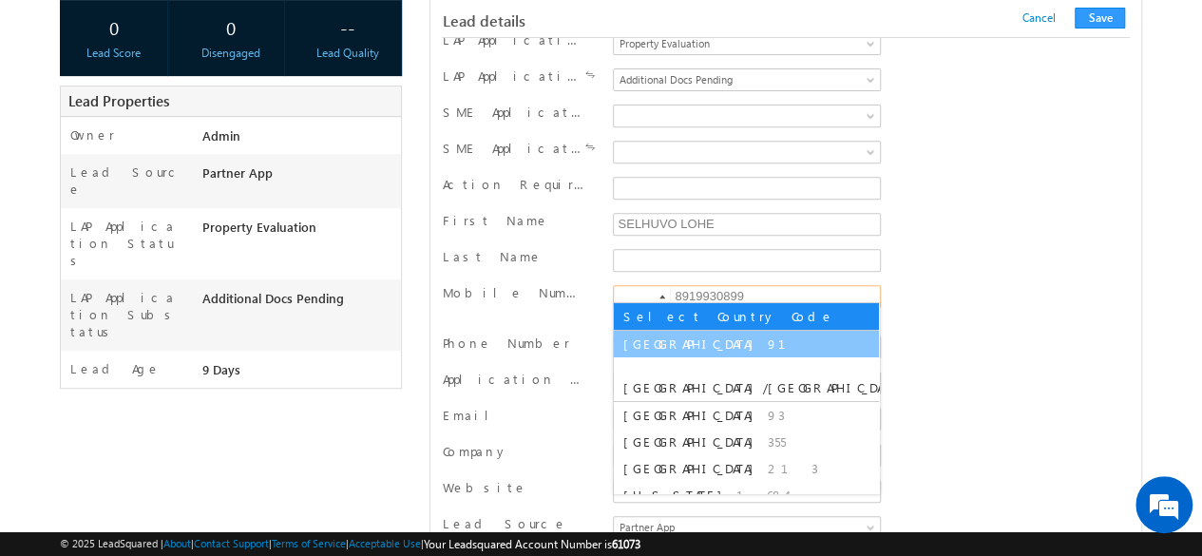
click at [768, 335] on span "91" at bounding box center [788, 343] width 41 height 16
type input "+91"
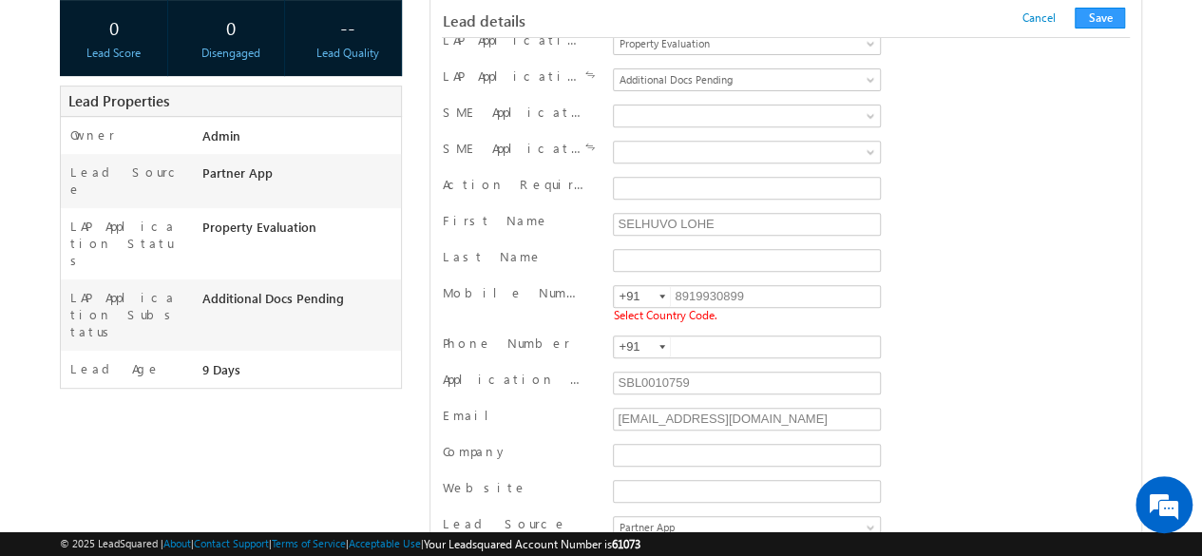
click at [996, 261] on div "Last Name" at bounding box center [785, 262] width 687 height 29
click at [1092, 22] on button "Save" at bounding box center [1100, 18] width 50 height 21
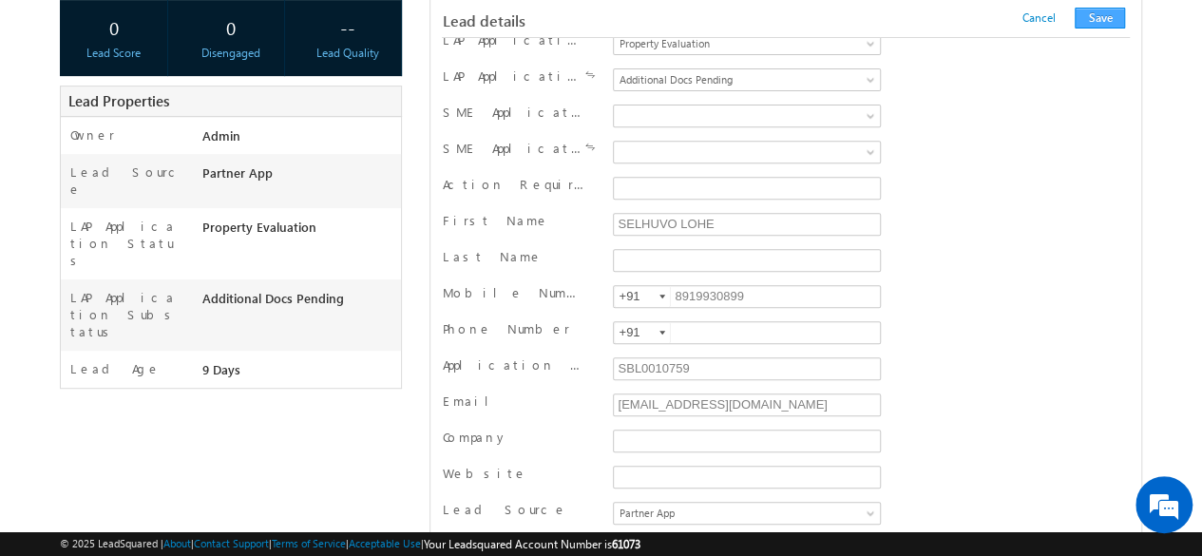
scroll to position [1904, 0]
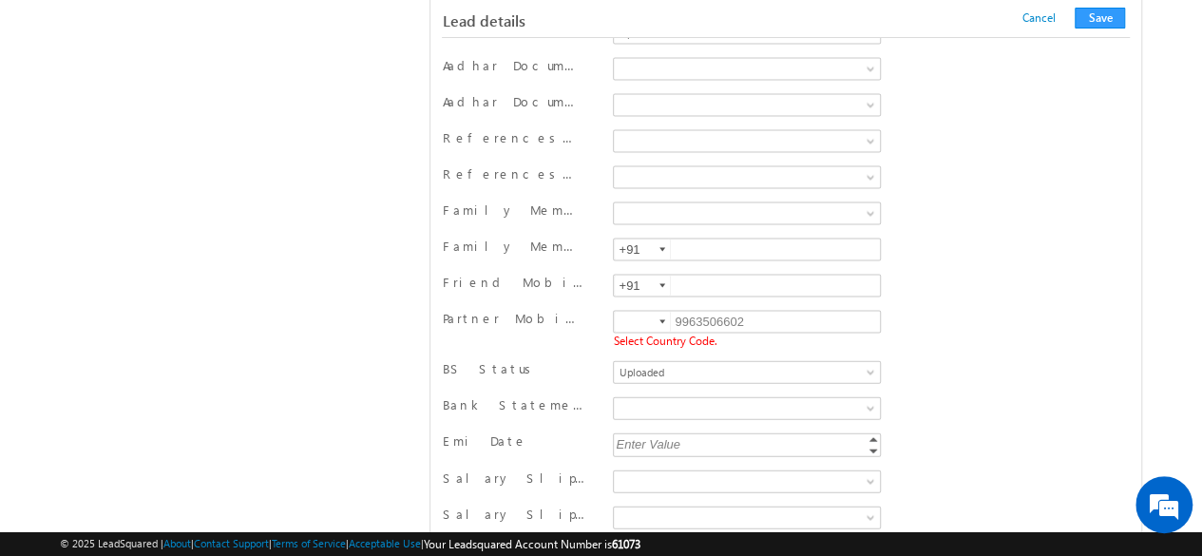
click at [663, 320] on div at bounding box center [663, 322] width 6 height 4
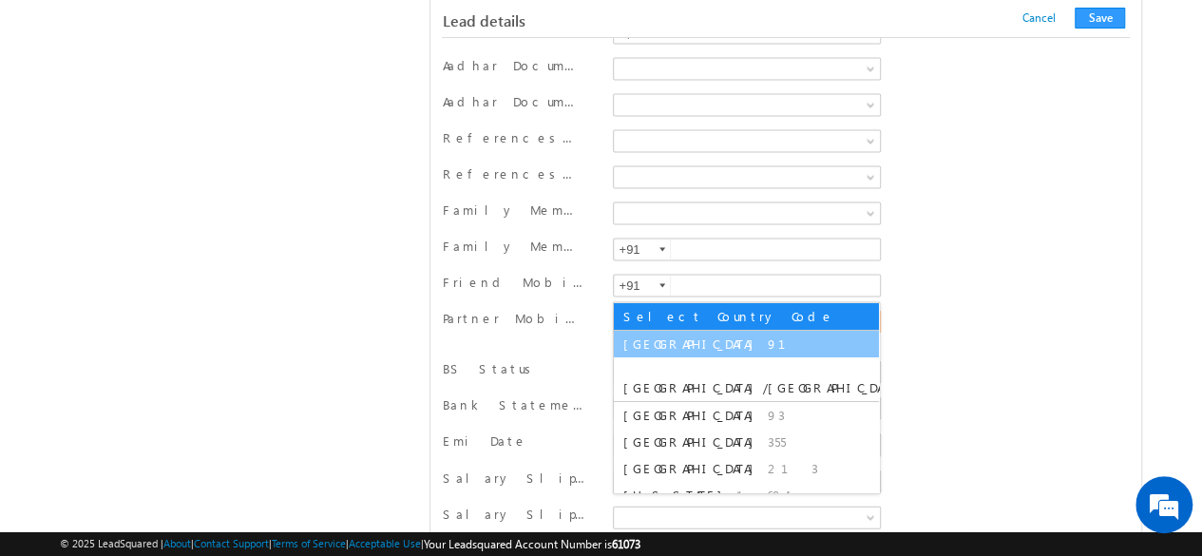
click at [768, 338] on span "91" at bounding box center [788, 343] width 41 height 16
type input "+91"
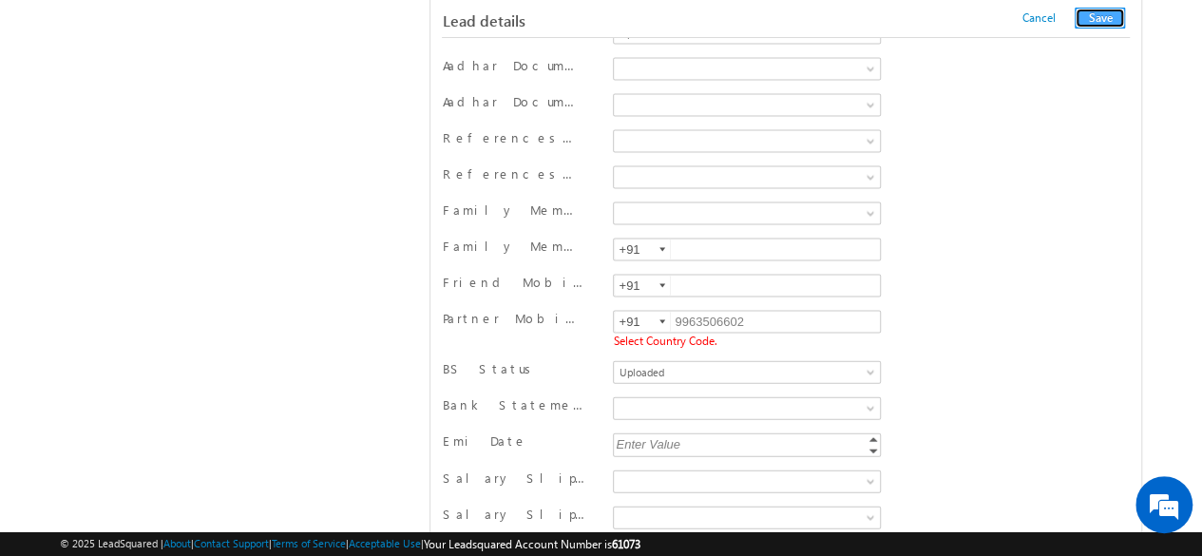
click at [1114, 22] on button "Save" at bounding box center [1100, 18] width 50 height 21
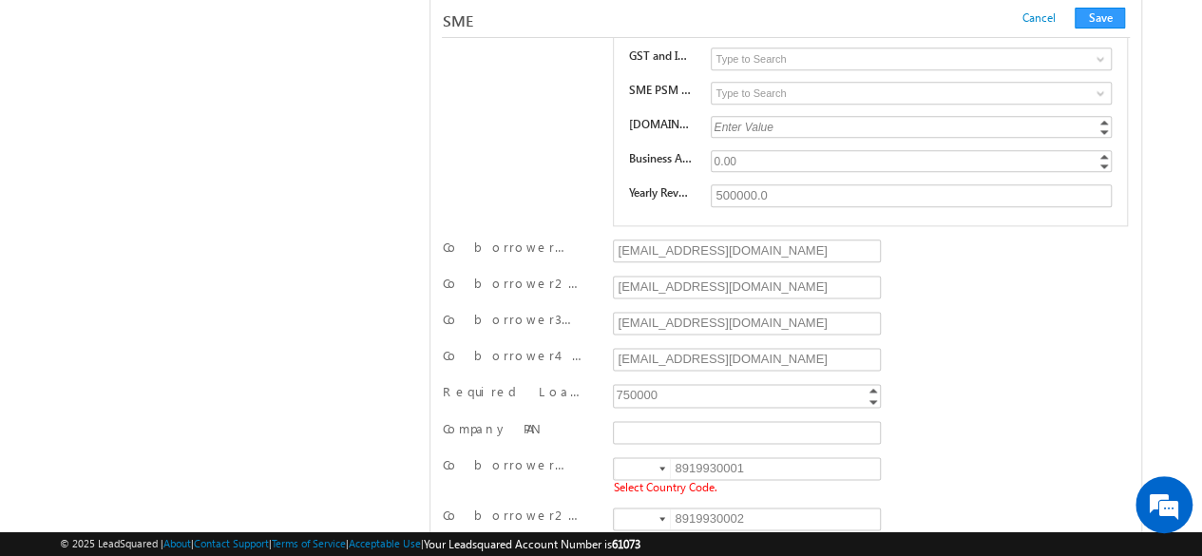
click at [661, 467] on div at bounding box center [663, 469] width 6 height 4
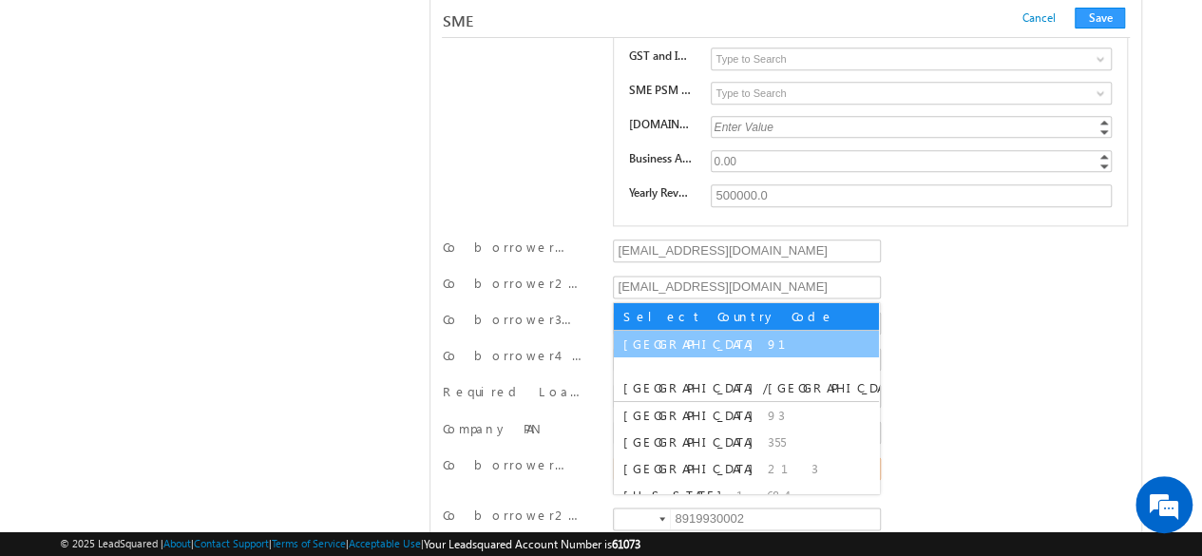
click at [768, 349] on span "91" at bounding box center [788, 343] width 41 height 16
type input "+91"
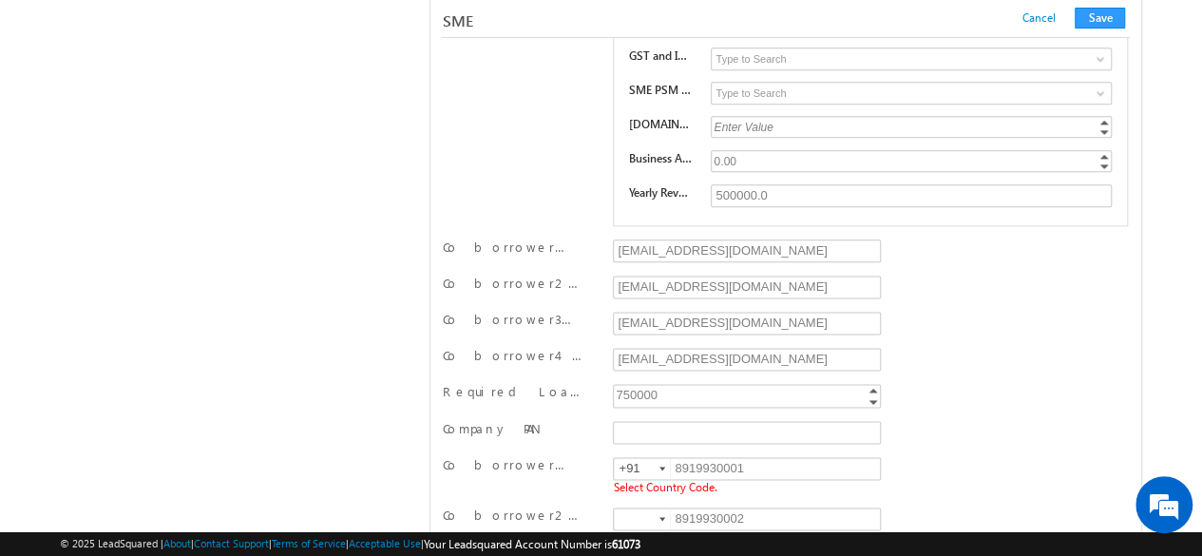
click at [665, 517] on div at bounding box center [663, 519] width 6 height 4
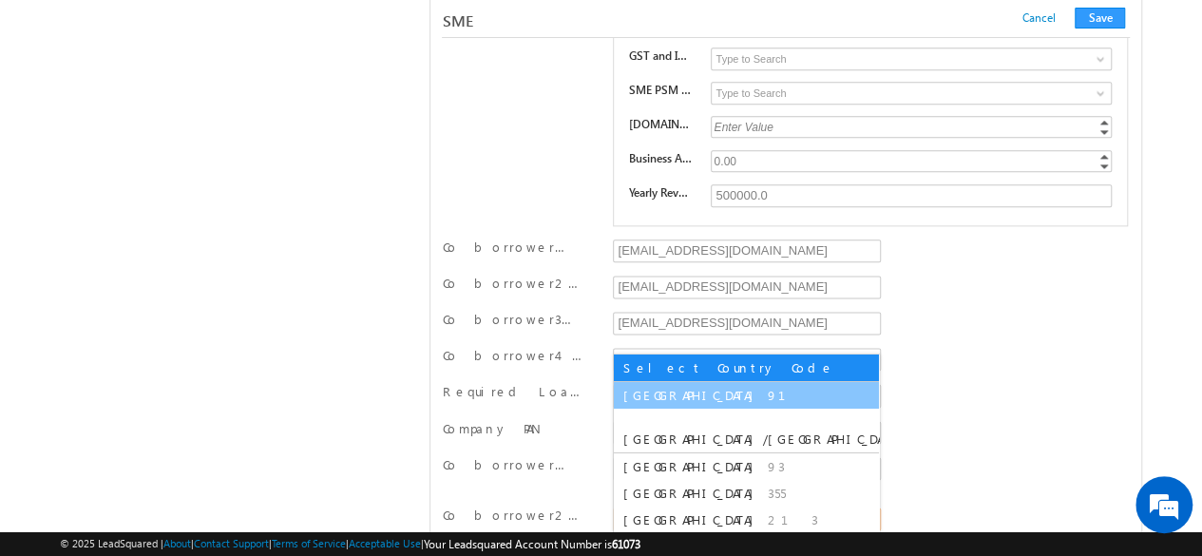
click at [646, 406] on li "India 91" at bounding box center [746, 395] width 265 height 27
type input "+91"
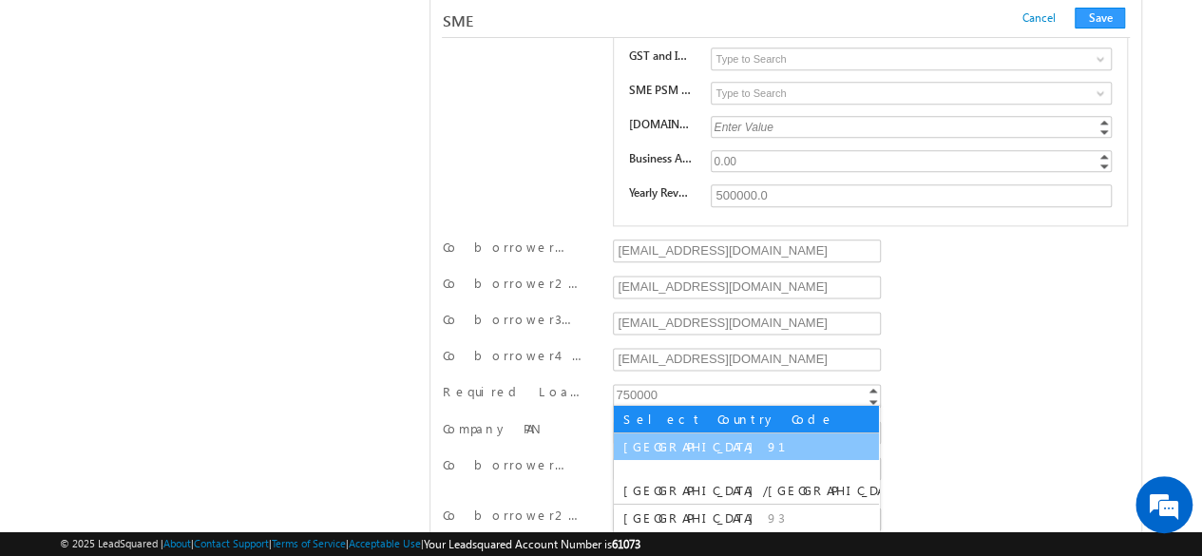
click at [643, 434] on li "India 91" at bounding box center [746, 446] width 265 height 27
type input "+91"
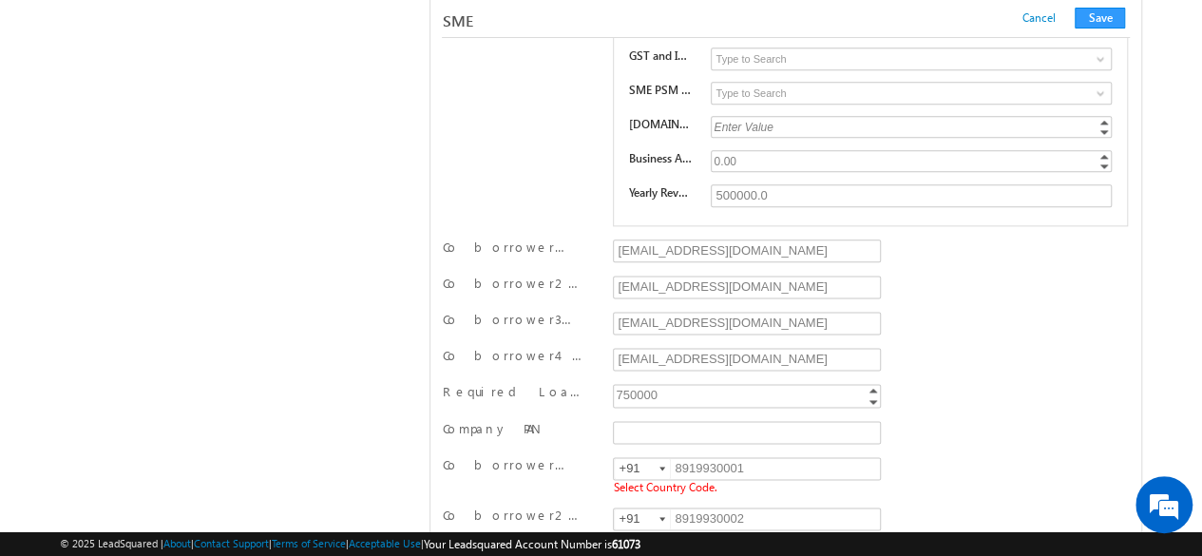
scroll to position [22898, 0]
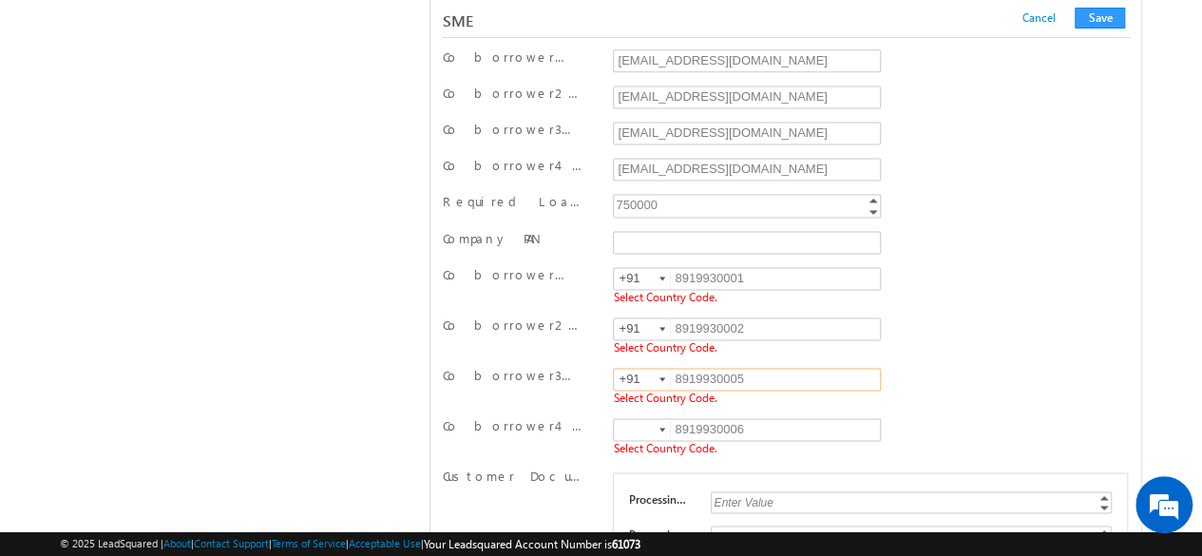
click at [665, 428] on div at bounding box center [663, 430] width 6 height 4
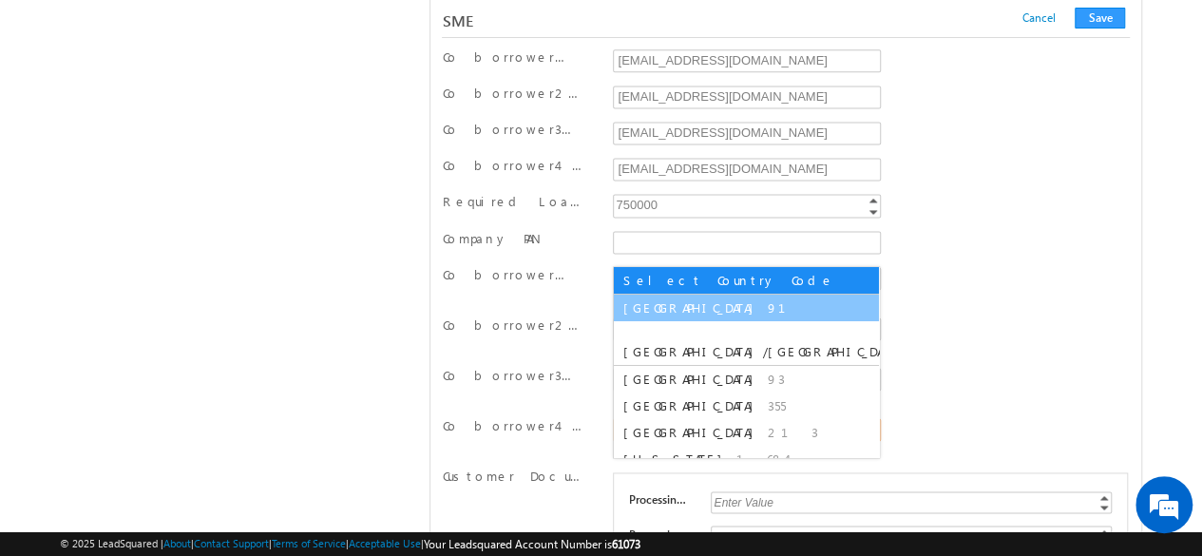
click at [654, 318] on li "India 91" at bounding box center [746, 308] width 265 height 27
type input "+91"
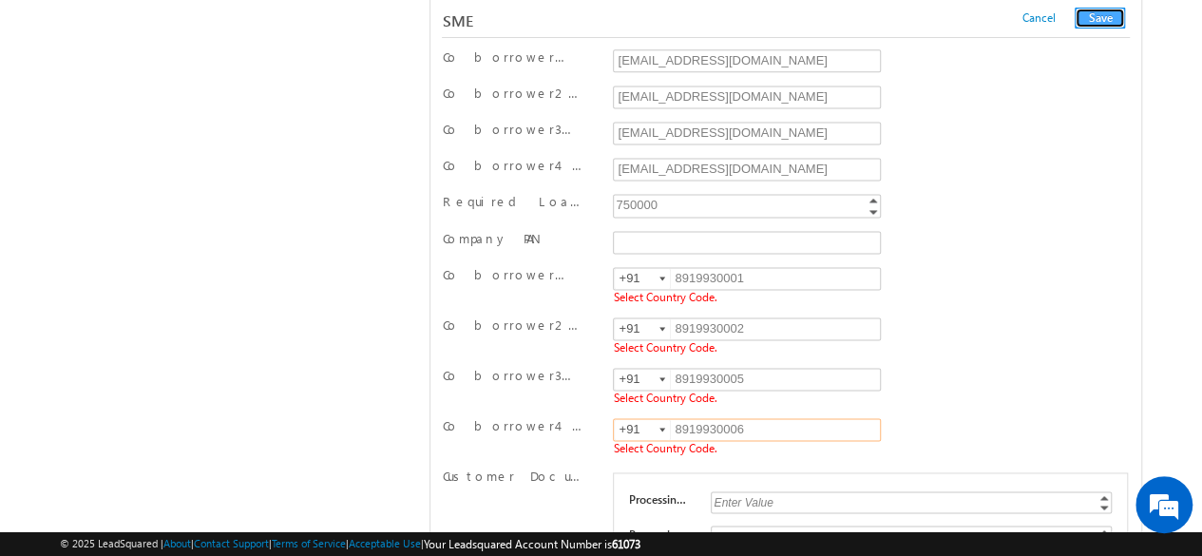
click at [1104, 22] on button "Save" at bounding box center [1100, 18] width 50 height 21
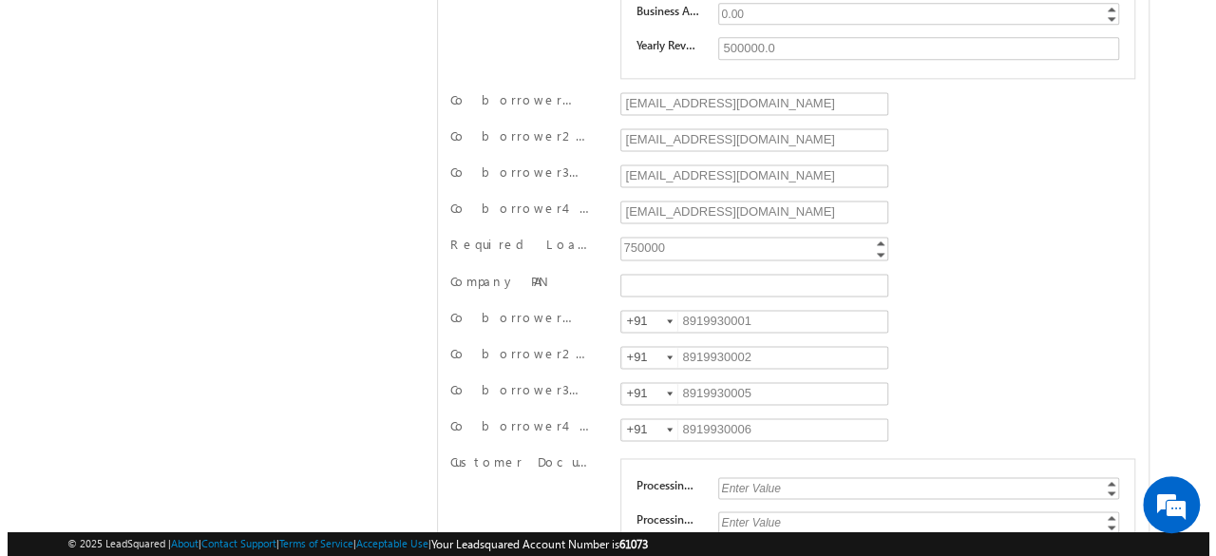
scroll to position [0, 0]
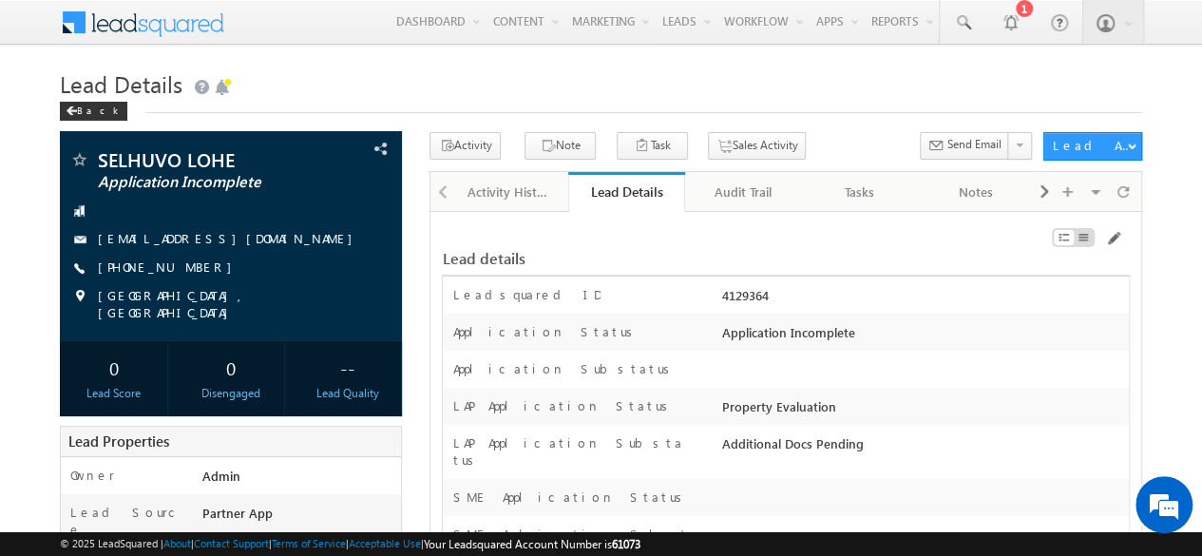
click at [590, 91] on h1 "Lead Details" at bounding box center [601, 82] width 1082 height 37
click at [729, 182] on div "Audit Trail" at bounding box center [742, 192] width 85 height 23
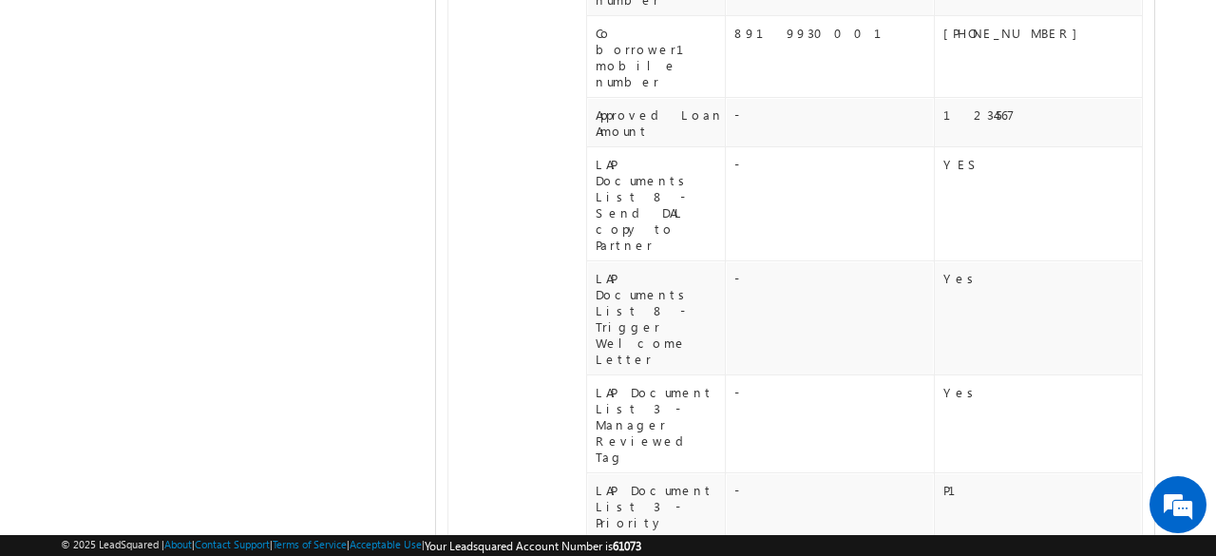
scroll to position [950, 0]
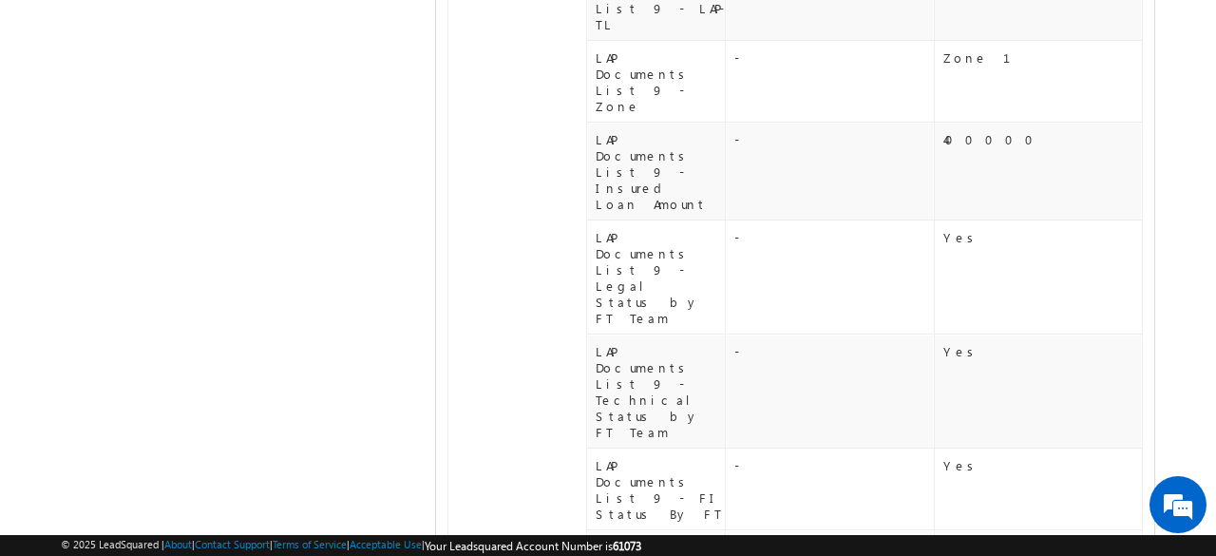
scroll to position [1025, 0]
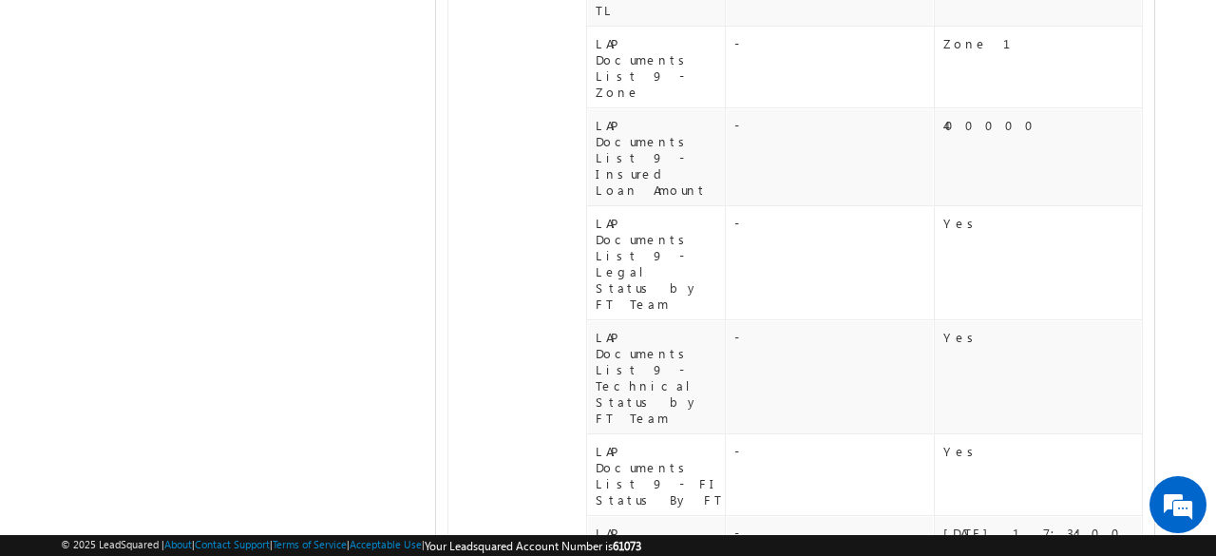
click at [550, 310] on td "29 Aug 2025 05:39 PM by Manisha panda" at bounding box center [517, 506] width 139 height 2433
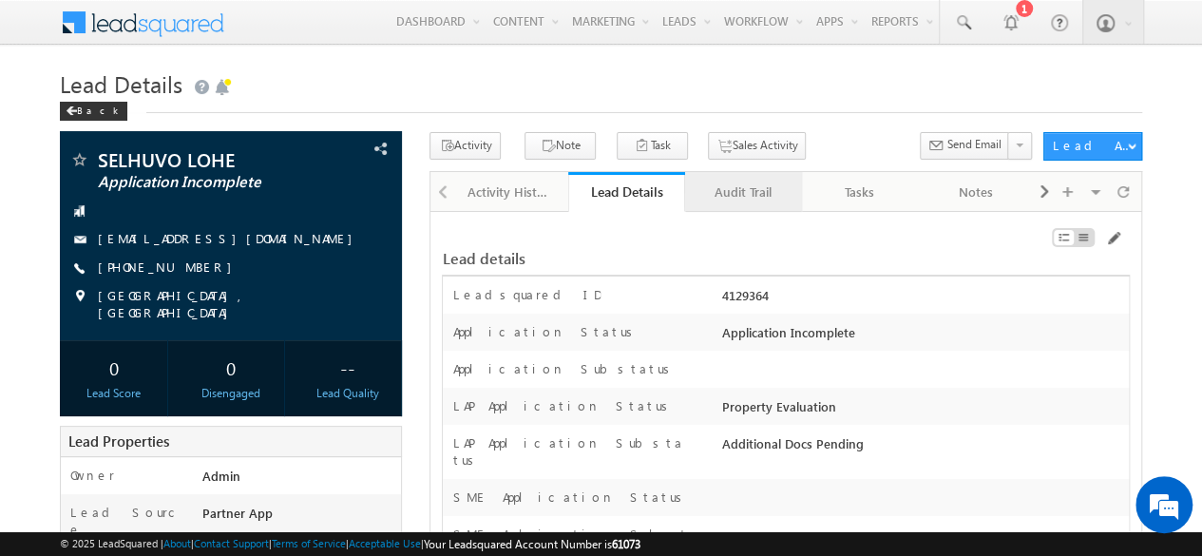
click at [743, 199] on div "Audit Trail" at bounding box center [742, 192] width 85 height 23
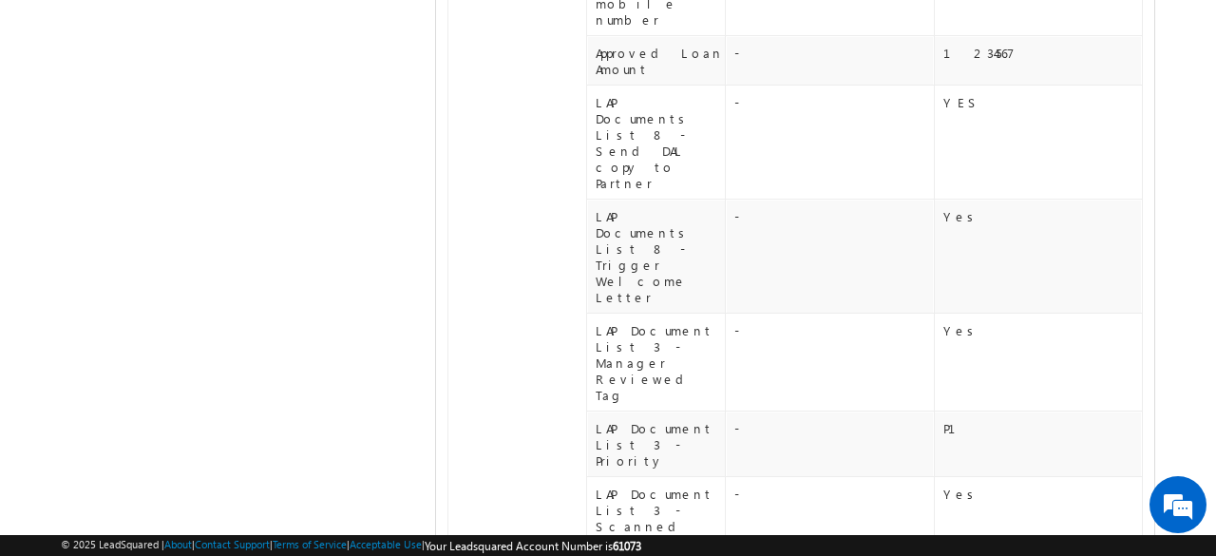
scroll to position [855, 0]
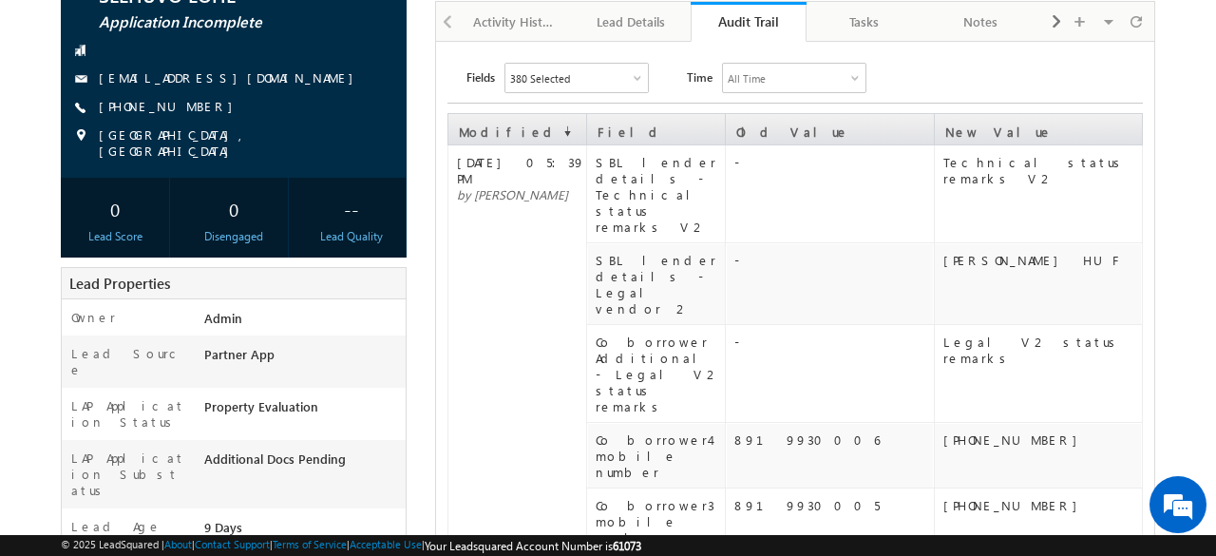
scroll to position [0, 0]
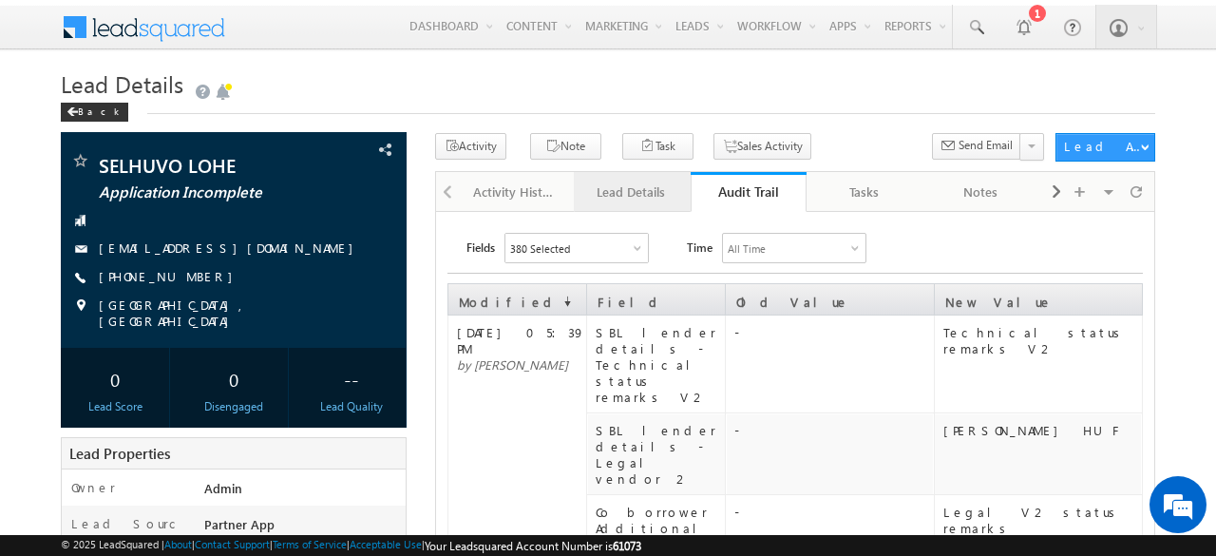
click at [635, 195] on div "Lead Details" at bounding box center [631, 192] width 85 height 23
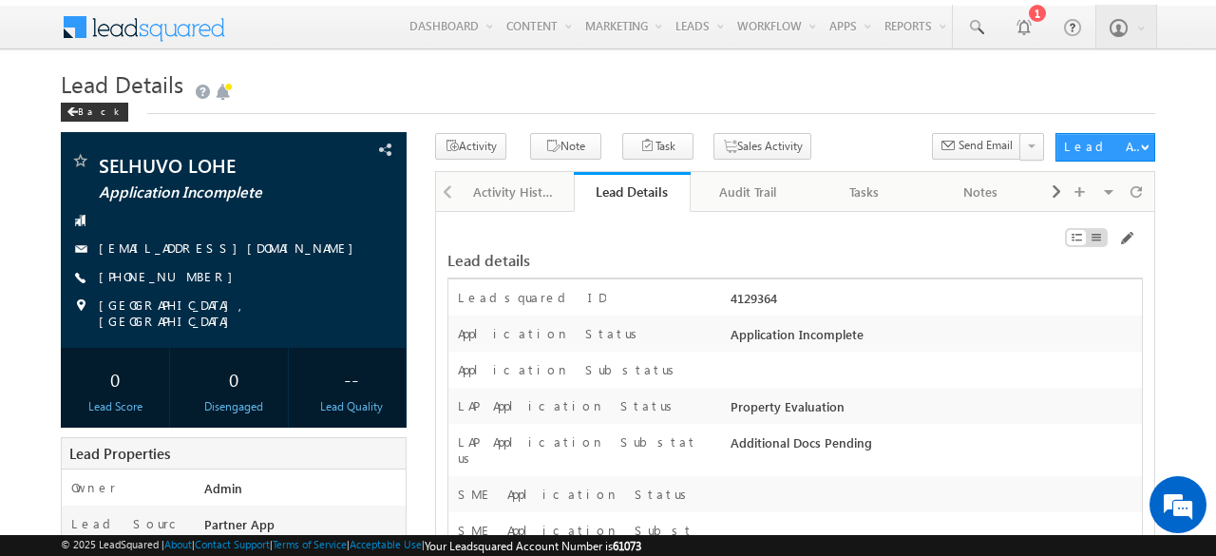
click at [829, 120] on div "Lead Details Back" at bounding box center [608, 100] width 1095 height 65
click at [766, 195] on div "Audit Trail" at bounding box center [748, 192] width 85 height 23
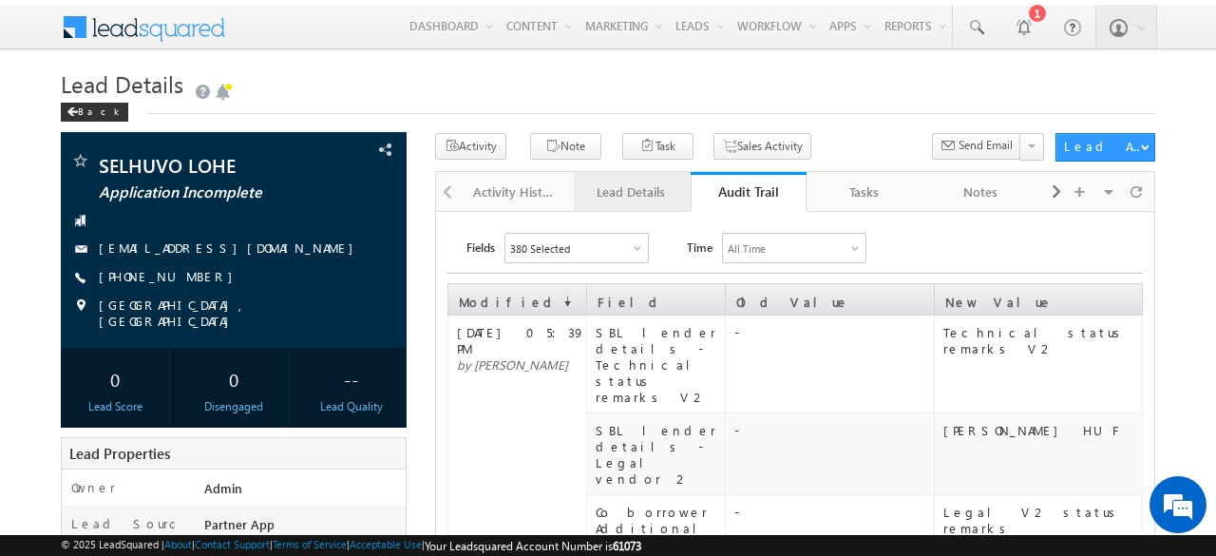
click at [619, 185] on div "Lead Details" at bounding box center [631, 192] width 85 height 23
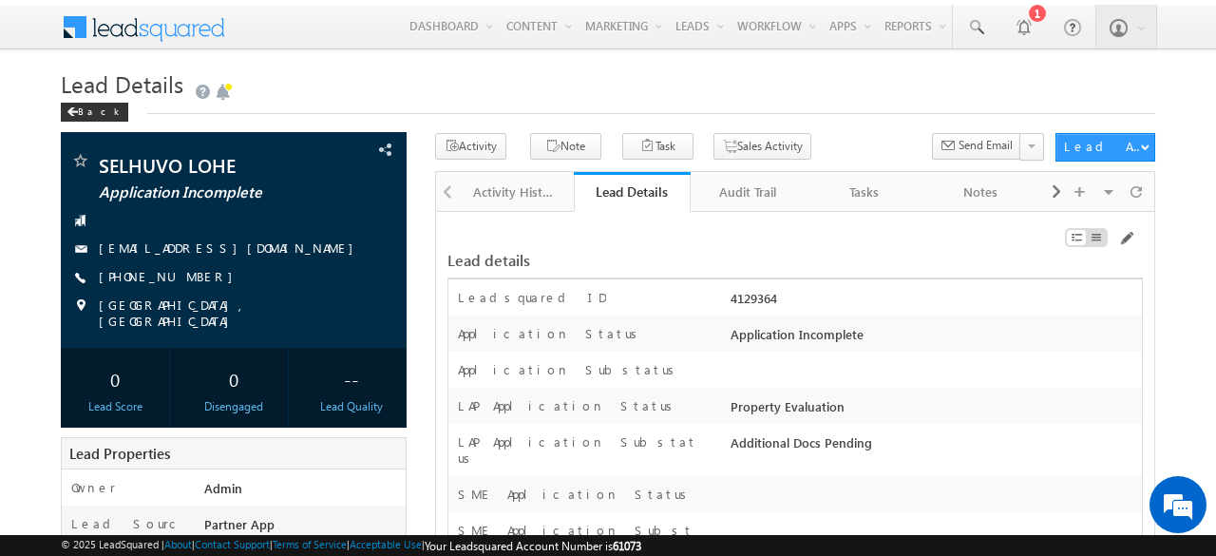
scroll to position [18015, 0]
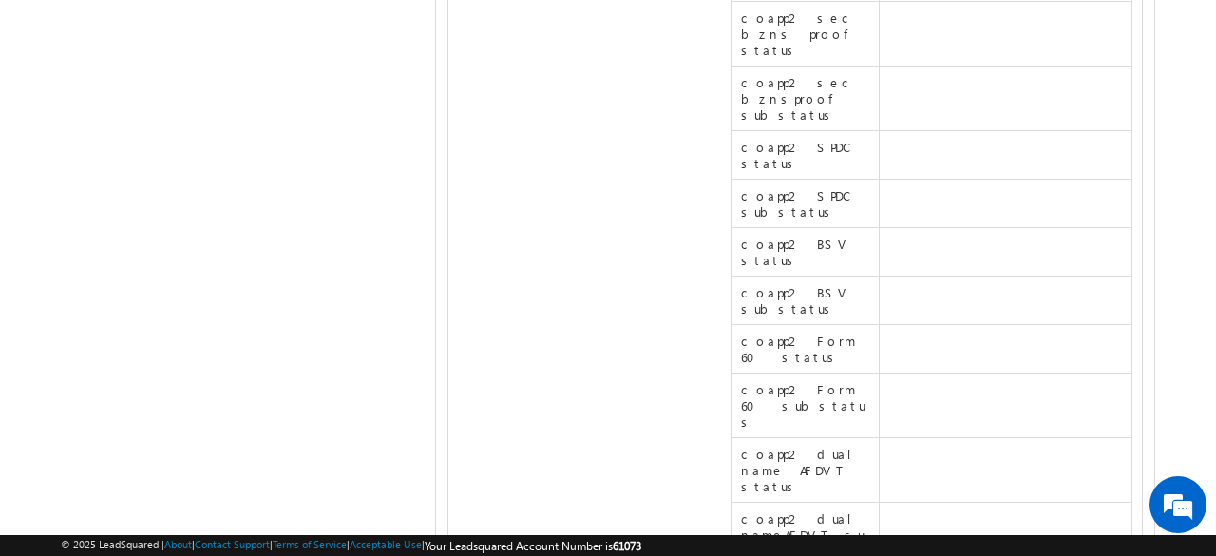
scroll to position [17635, 0]
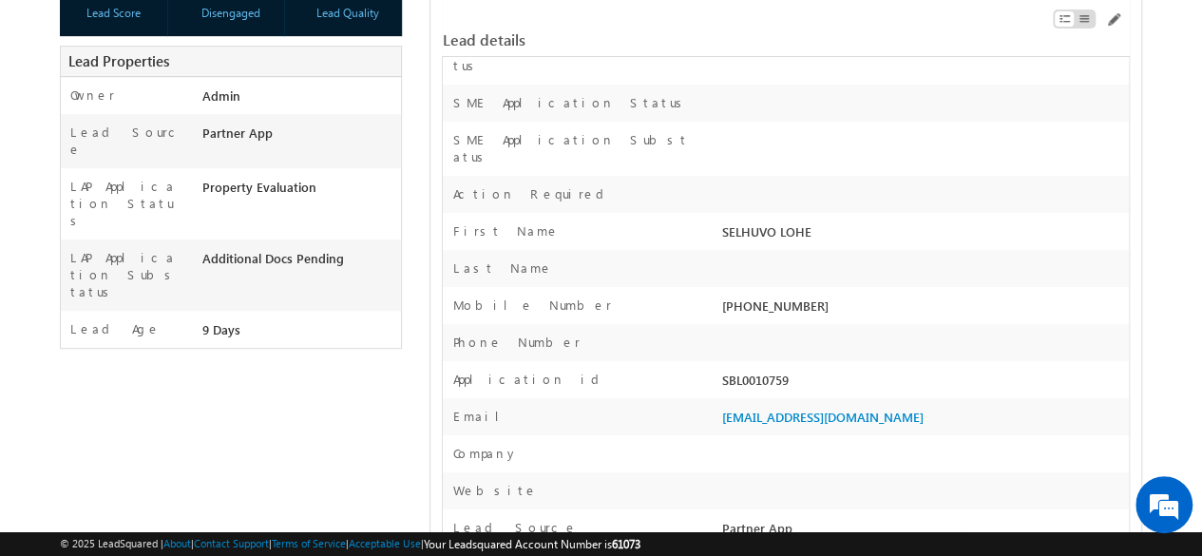
click at [758, 371] on div "SBL0010759" at bounding box center [922, 384] width 411 height 27
click at [660, 33] on div "Lead details" at bounding box center [668, 39] width 452 height 17
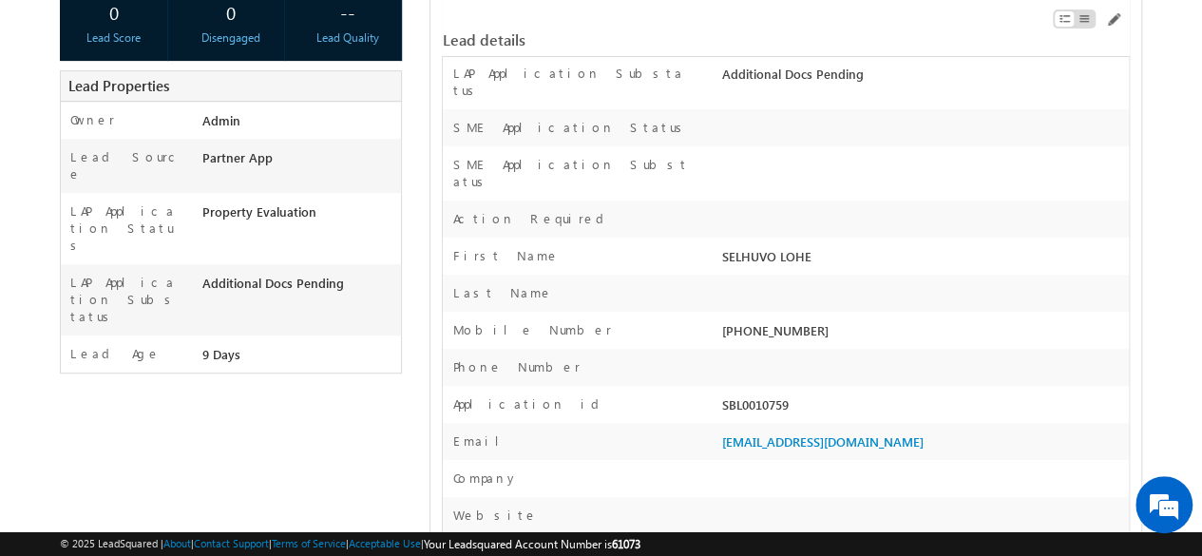
scroll to position [95, 0]
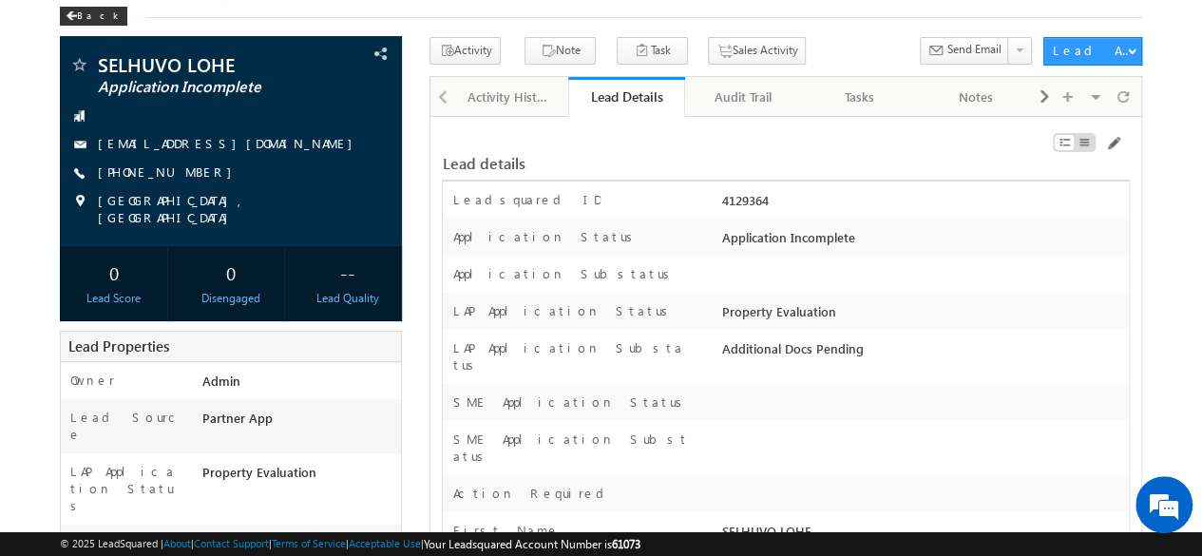
click at [804, 143] on div "Lead details" at bounding box center [786, 154] width 688 height 36
click at [749, 141] on div "Lead details" at bounding box center [786, 154] width 688 height 36
click at [798, 24] on div "Lead Details Back" at bounding box center [601, 3] width 1082 height 68
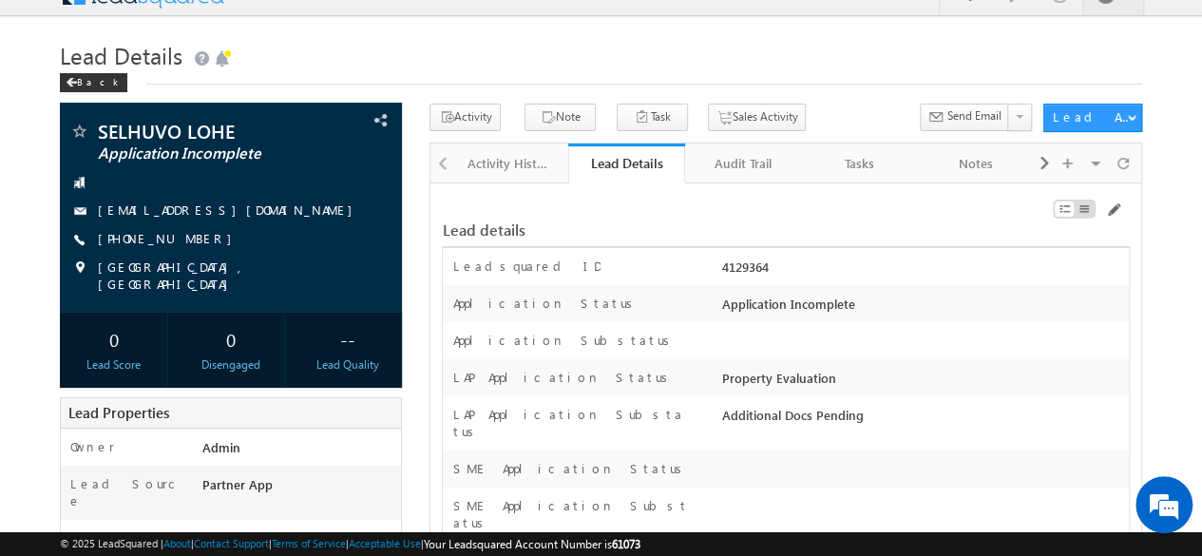
scroll to position [0, 0]
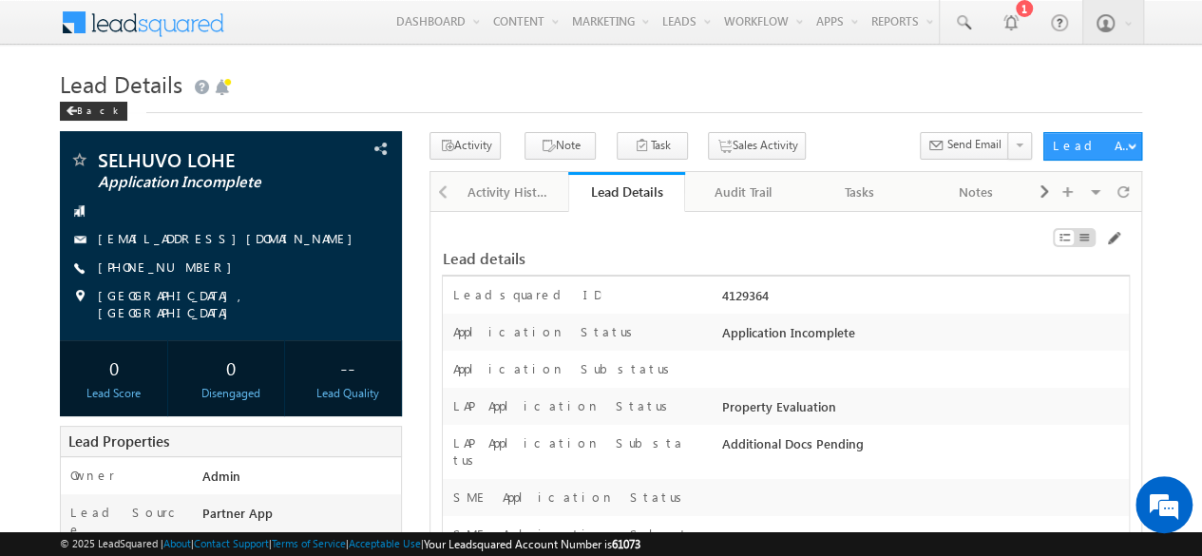
click at [457, 83] on h1 "Lead Details" at bounding box center [601, 82] width 1082 height 37
click at [621, 254] on div "Lead details" at bounding box center [668, 258] width 452 height 17
click at [1134, 197] on div at bounding box center [1124, 191] width 28 height 33
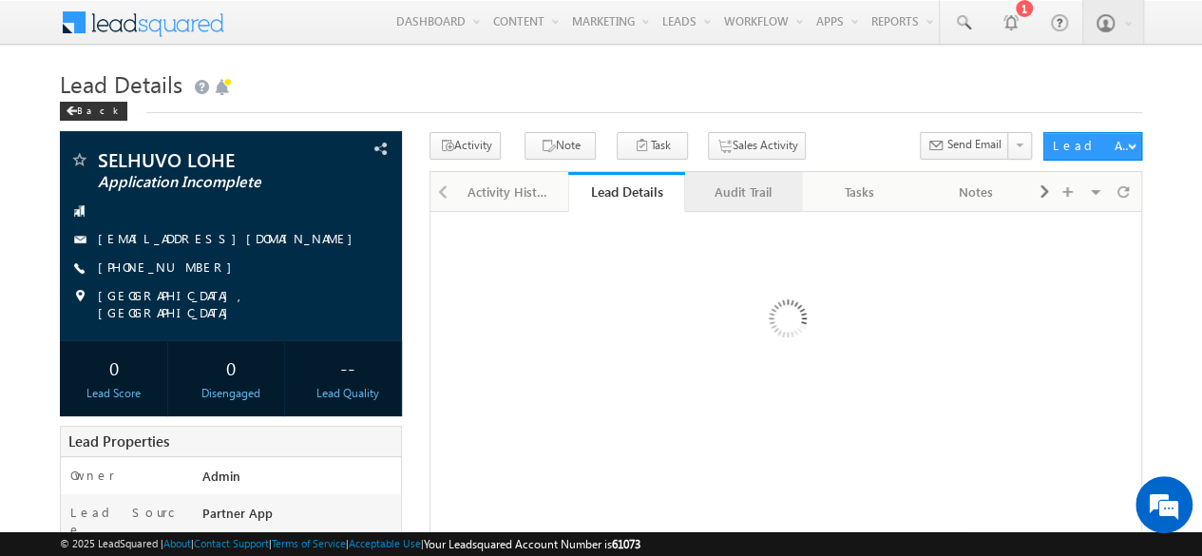
click at [744, 185] on div "Audit Trail" at bounding box center [742, 192] width 85 height 23
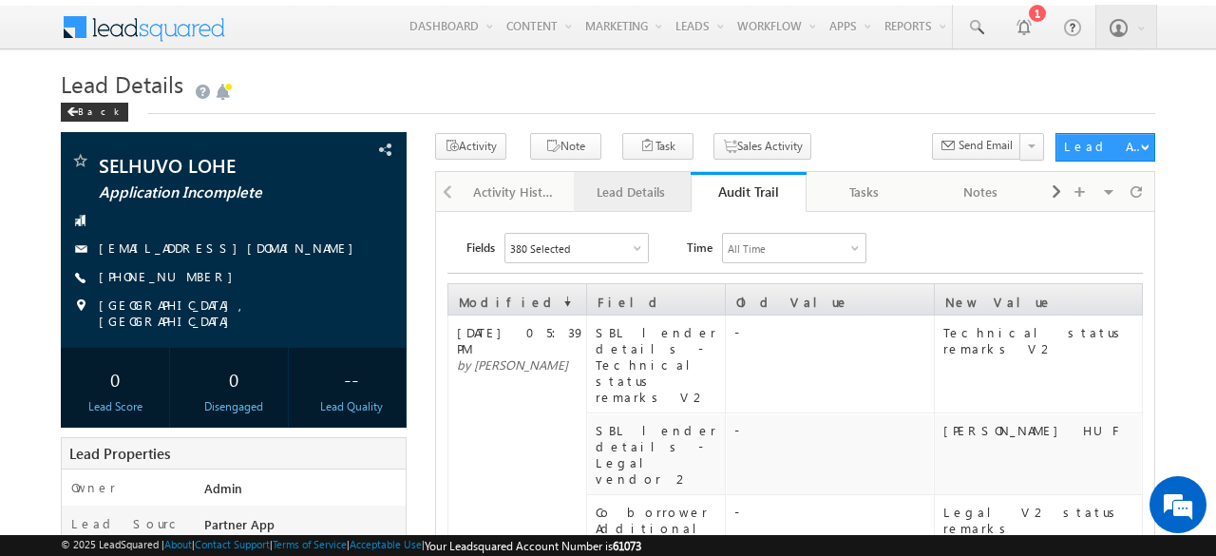
click at [628, 193] on div "Lead Details" at bounding box center [631, 192] width 85 height 23
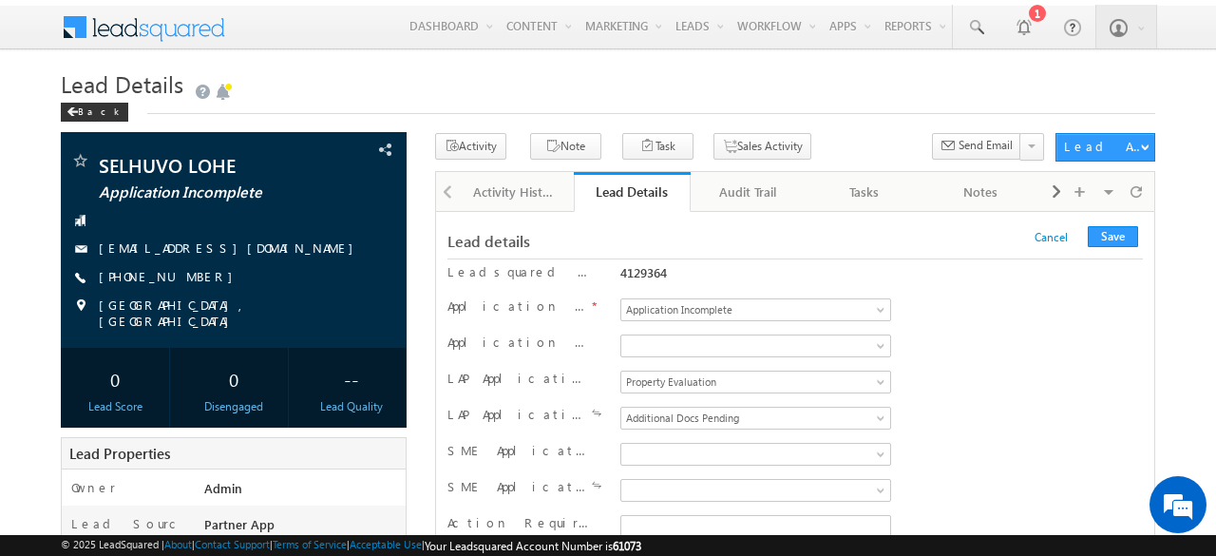
click at [694, 86] on h1 "Lead Details" at bounding box center [608, 84] width 1095 height 33
click at [724, 182] on div "Audit Trail" at bounding box center [748, 192] width 85 height 23
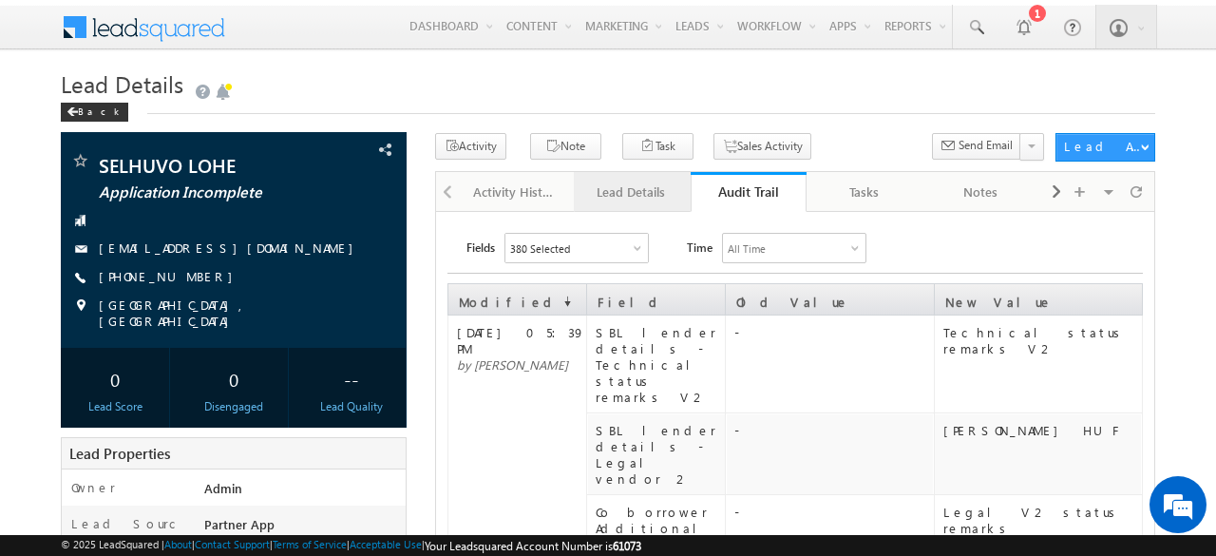
click at [648, 182] on div "Lead Details" at bounding box center [631, 192] width 85 height 23
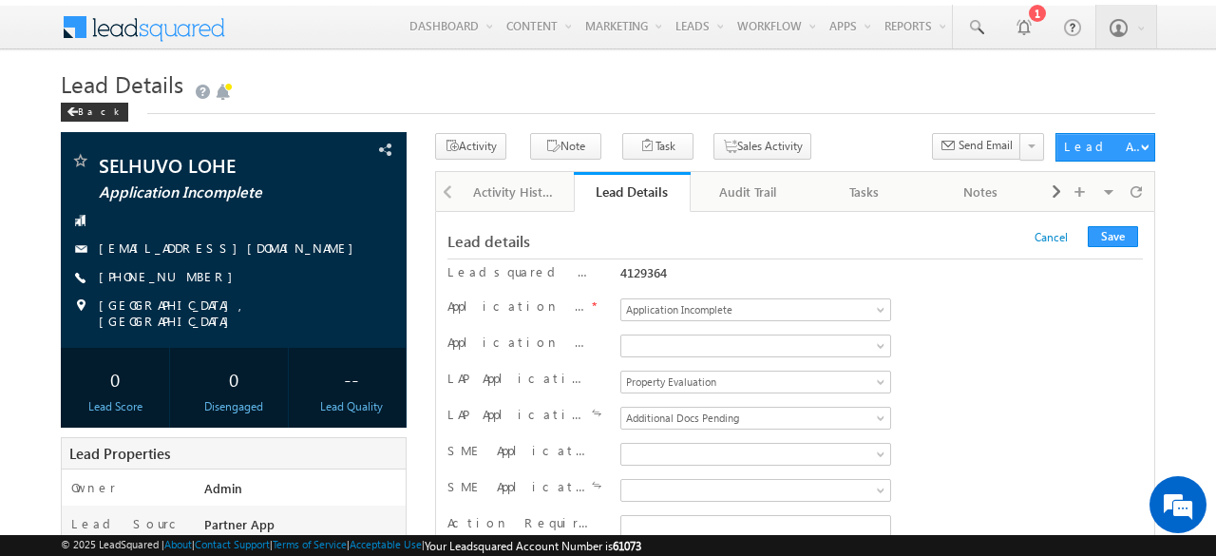
click at [738, 201] on div "Audit Trail" at bounding box center [748, 192] width 85 height 23
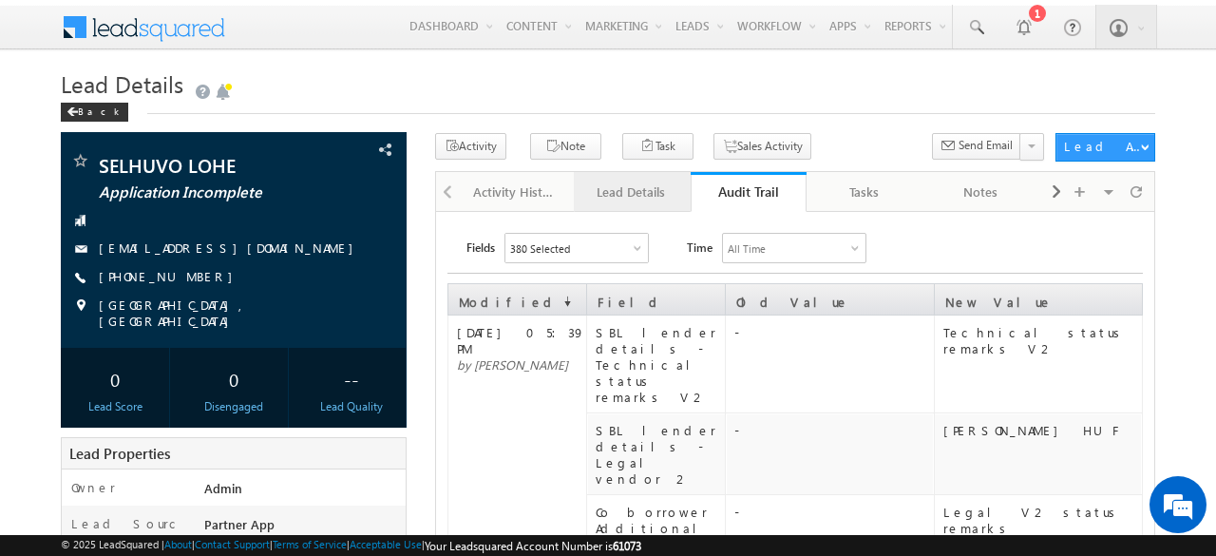
click at [629, 201] on div "Lead Details" at bounding box center [631, 192] width 85 height 23
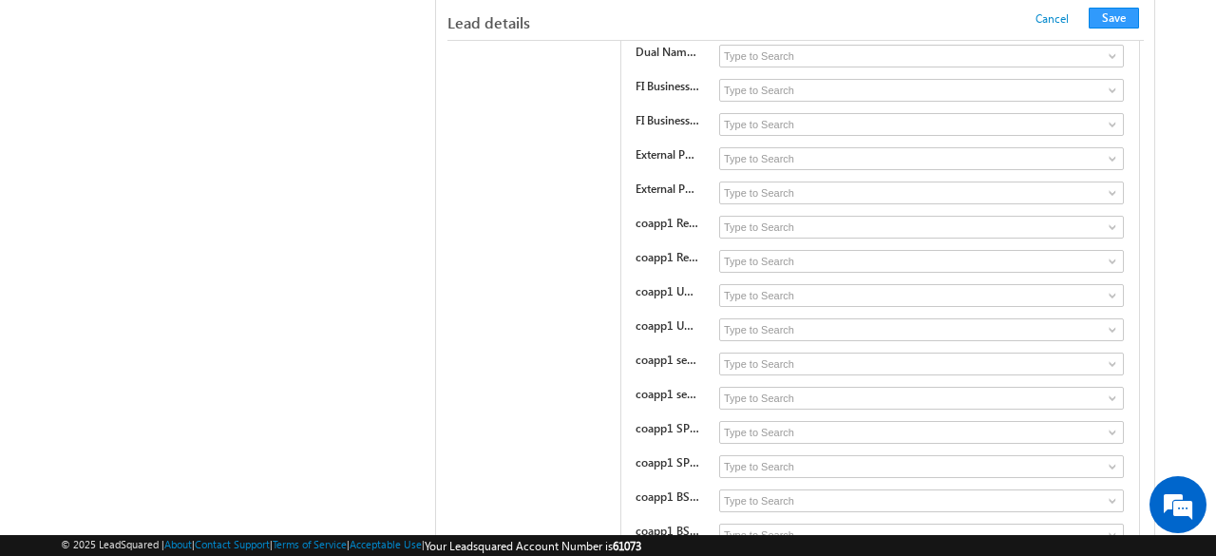
scroll to position [11998, 0]
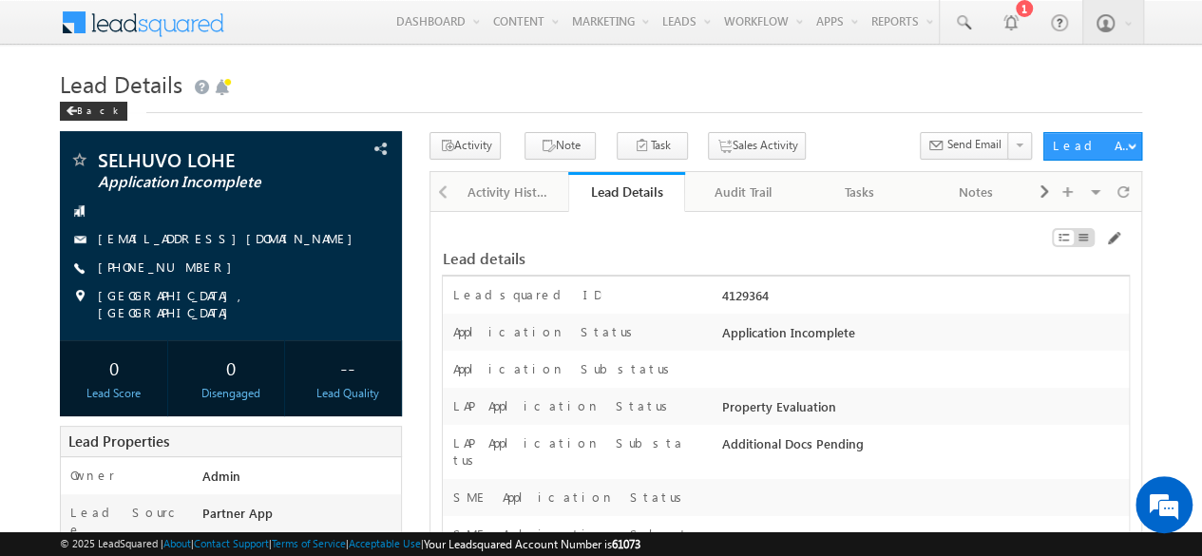
scroll to position [18381, 0]
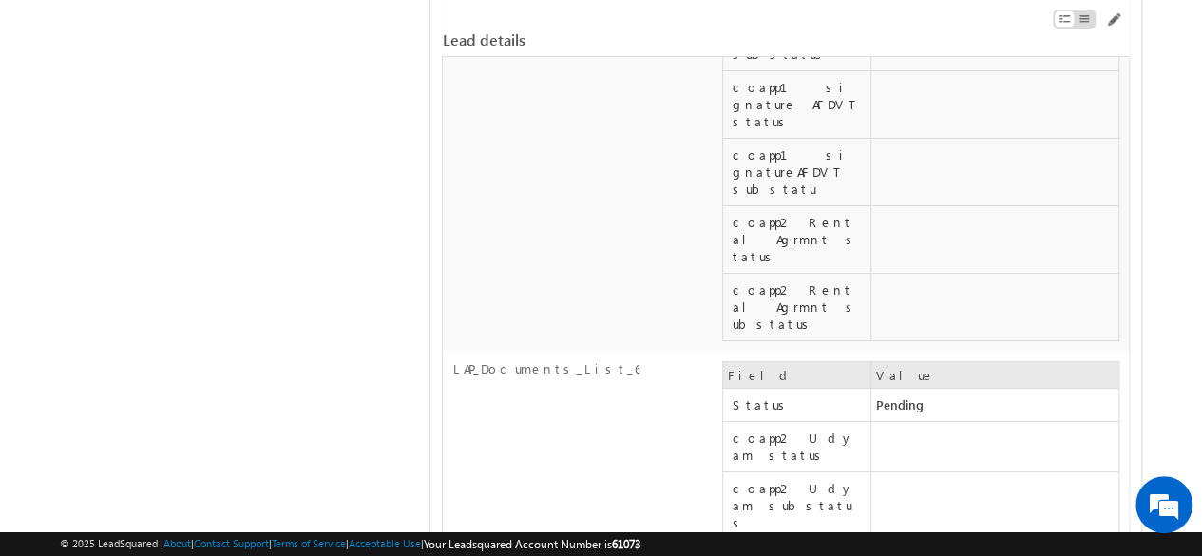
scroll to position [17811, 0]
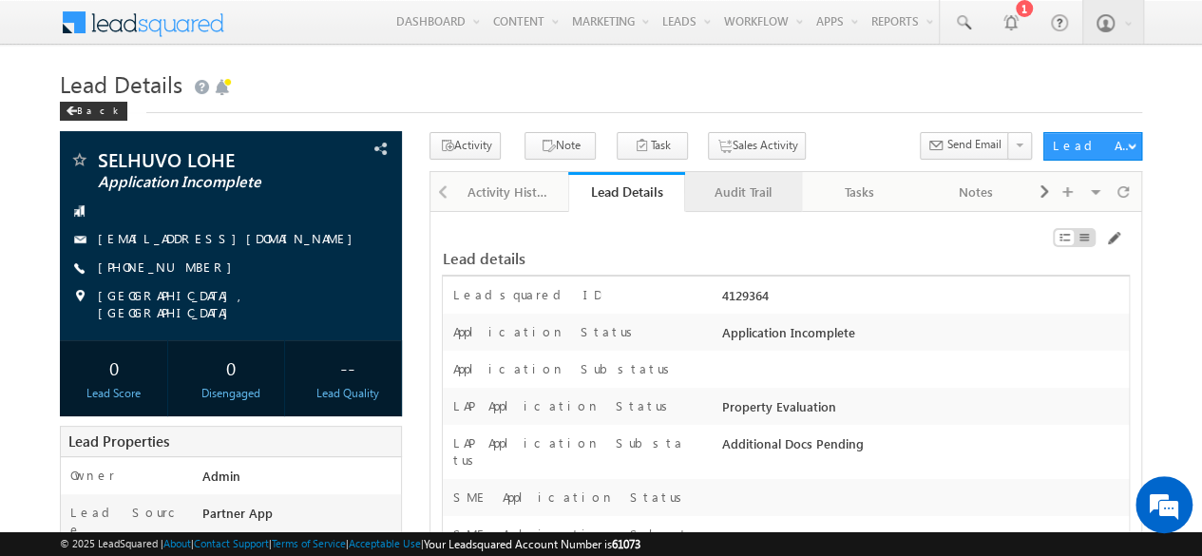
click at [719, 202] on link "Audit Trail" at bounding box center [743, 192] width 117 height 40
